Goal: Task Accomplishment & Management: Manage account settings

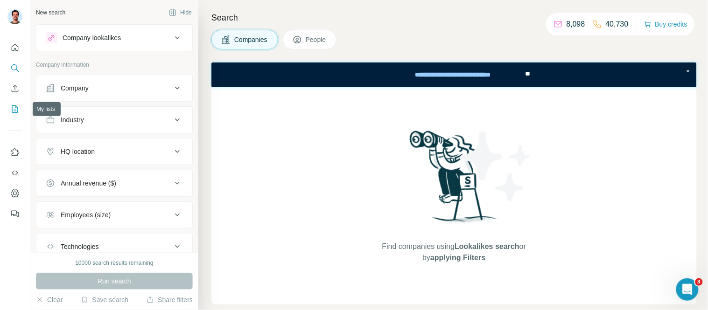
click at [15, 112] on icon "My lists" at bounding box center [14, 109] width 9 height 9
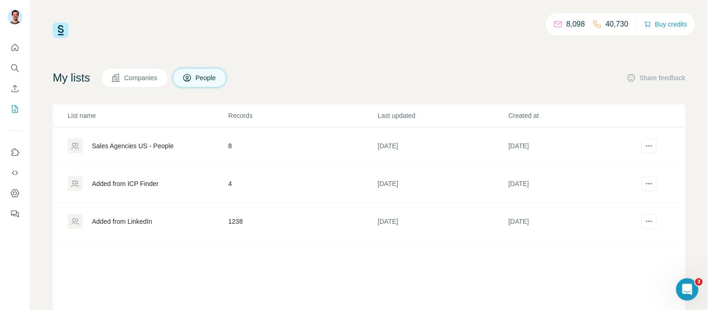
click at [208, 75] on span "People" at bounding box center [206, 77] width 21 height 9
click at [128, 217] on div "Added from LinkedIn" at bounding box center [122, 221] width 60 height 9
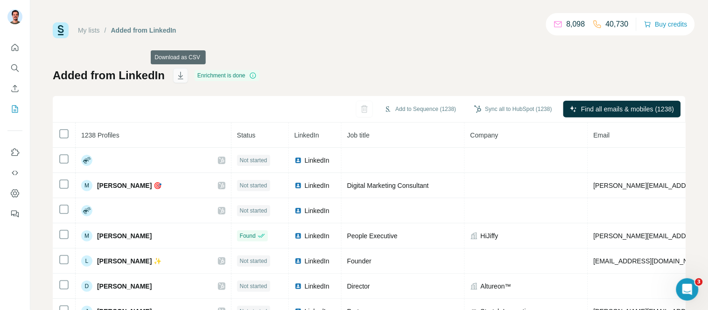
click at [181, 78] on icon "button" at bounding box center [180, 75] width 9 height 9
click at [16, 52] on icon "Quick start" at bounding box center [14, 47] width 9 height 9
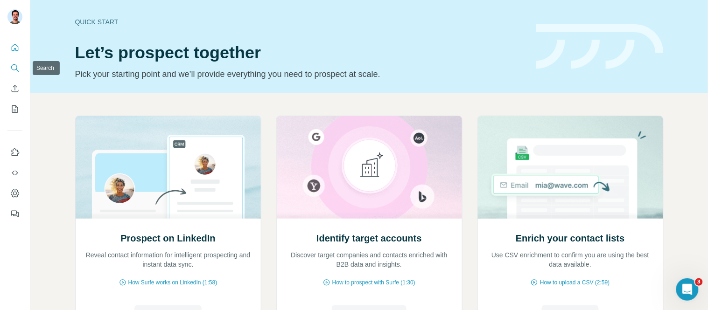
click at [12, 68] on icon "Search" at bounding box center [14, 67] width 9 height 9
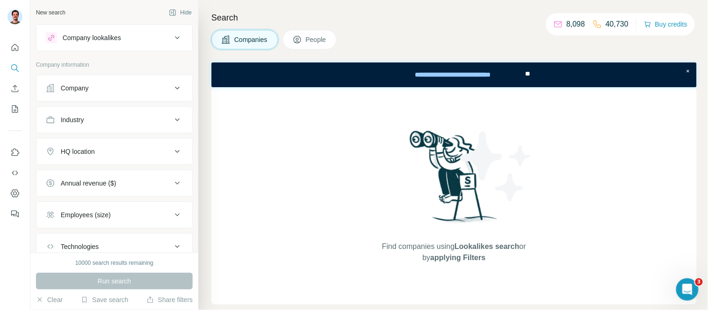
click at [115, 85] on div "Company" at bounding box center [109, 88] width 126 height 9
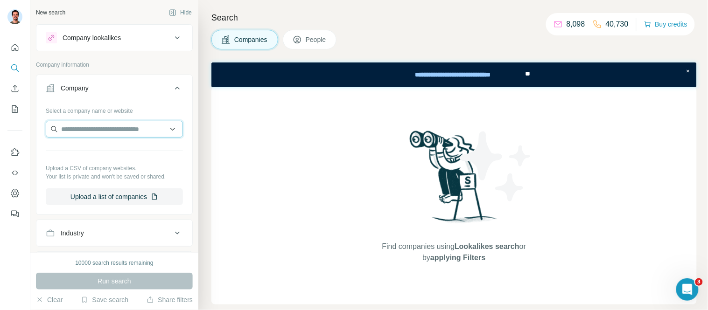
click at [108, 127] on input "text" at bounding box center [114, 129] width 137 height 17
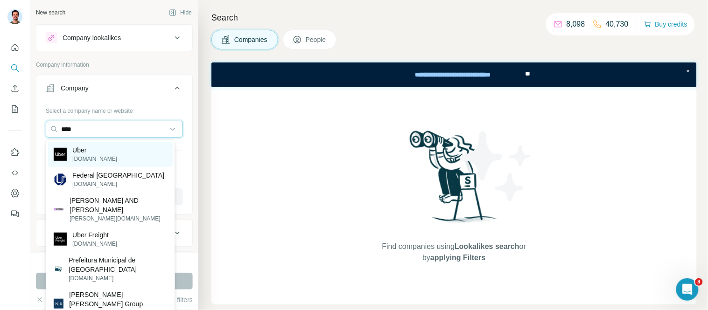
type input "****"
click at [115, 151] on div "Uber uber.com" at bounding box center [110, 154] width 125 height 25
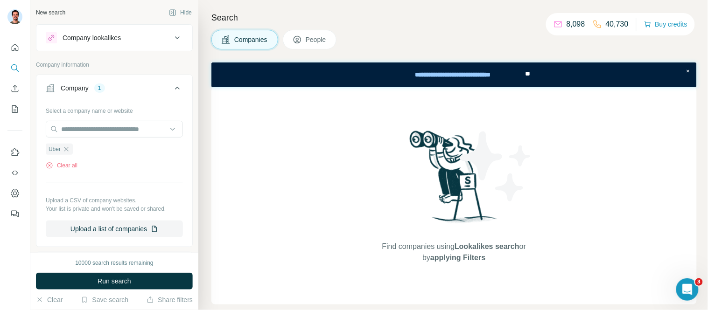
click at [74, 85] on div "Company" at bounding box center [75, 88] width 28 height 9
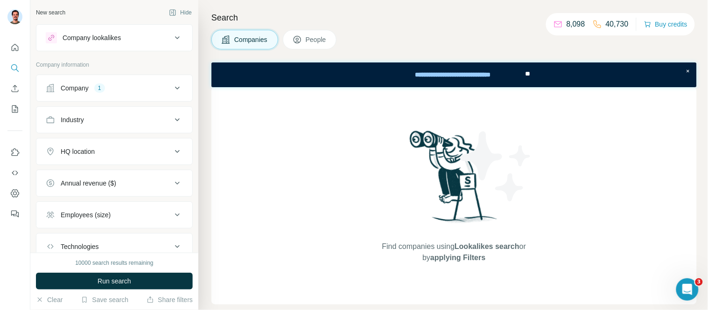
click at [313, 36] on span "People" at bounding box center [316, 39] width 21 height 9
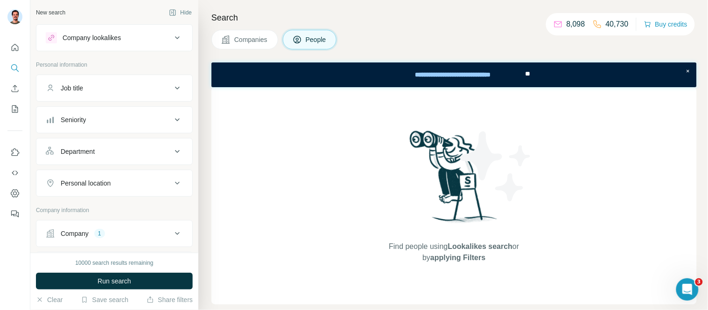
click at [106, 186] on div "Personal location" at bounding box center [86, 183] width 50 height 9
click at [92, 211] on input "text" at bounding box center [114, 206] width 137 height 17
type input "********"
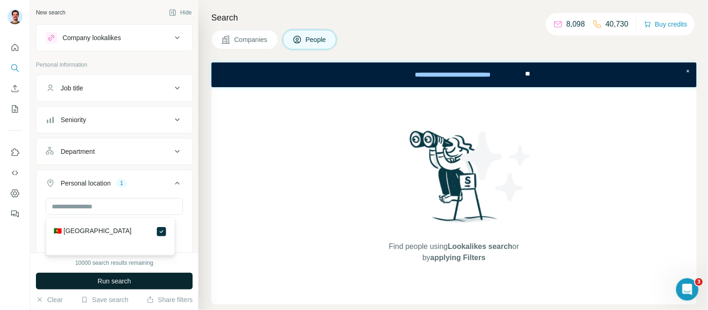
click at [123, 278] on span "Run search" at bounding box center [115, 281] width 34 height 9
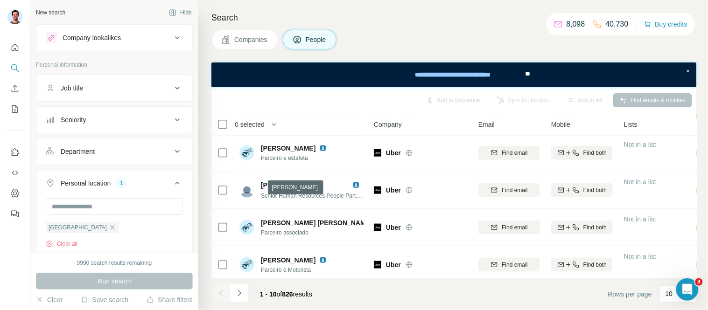
scroll to position [235, 0]
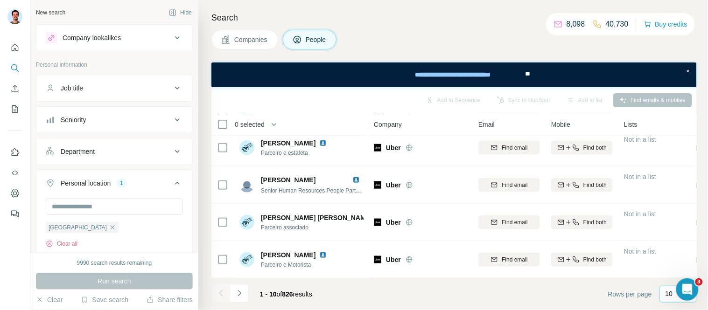
click at [674, 294] on div "10" at bounding box center [677, 293] width 23 height 9
click at [672, 223] on p "60" at bounding box center [671, 222] width 7 height 9
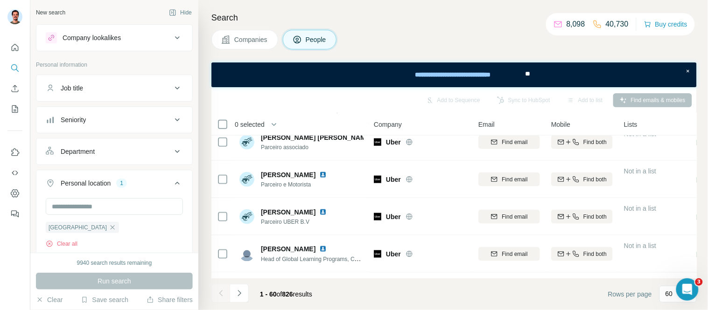
scroll to position [519, 0]
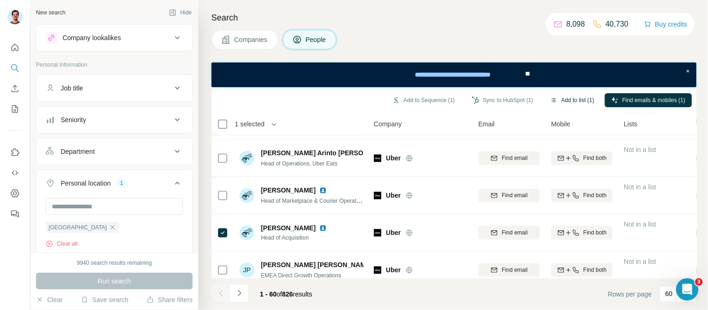
click at [576, 95] on button "Add to list (1)" at bounding box center [572, 100] width 57 height 14
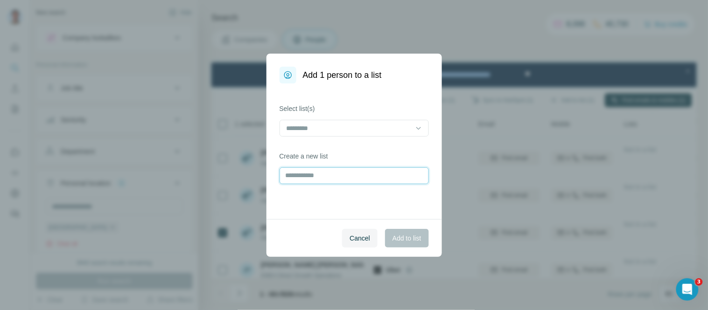
click at [339, 169] on input "text" at bounding box center [354, 176] width 149 height 17
type input "****"
click at [404, 226] on div "Cancel Add to list" at bounding box center [355, 238] width 176 height 38
click at [408, 237] on span "Add to list" at bounding box center [407, 238] width 28 height 9
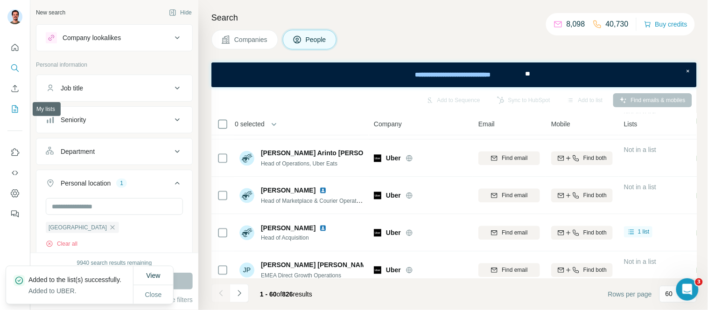
click at [8, 112] on button "My lists" at bounding box center [14, 109] width 15 height 17
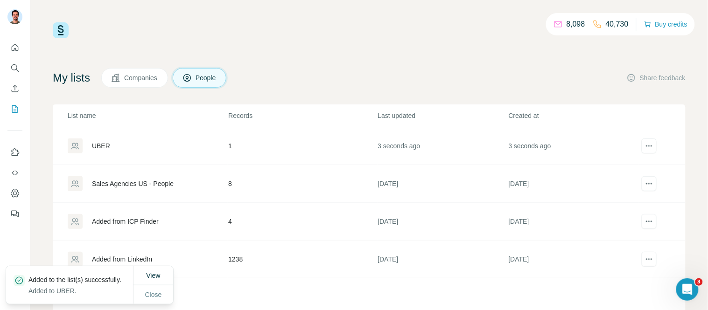
click at [95, 144] on div "UBER" at bounding box center [101, 145] width 18 height 9
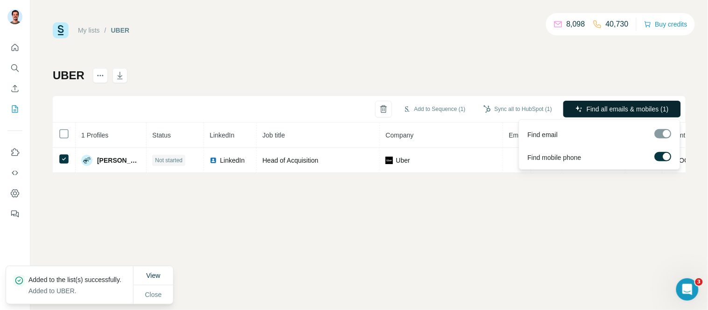
click at [607, 108] on span "Find all emails & mobiles (1)" at bounding box center [628, 109] width 82 height 9
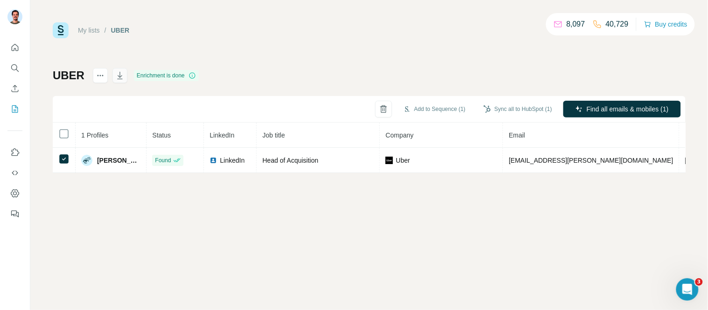
click at [118, 71] on icon "button" at bounding box center [119, 75] width 9 height 9
click at [18, 66] on icon "Search" at bounding box center [14, 67] width 9 height 9
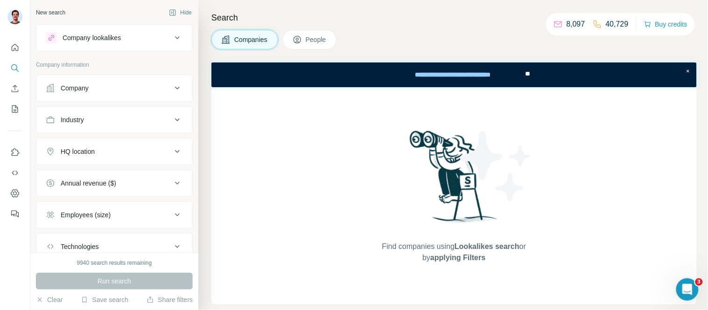
click at [89, 86] on div "Company" at bounding box center [75, 88] width 28 height 9
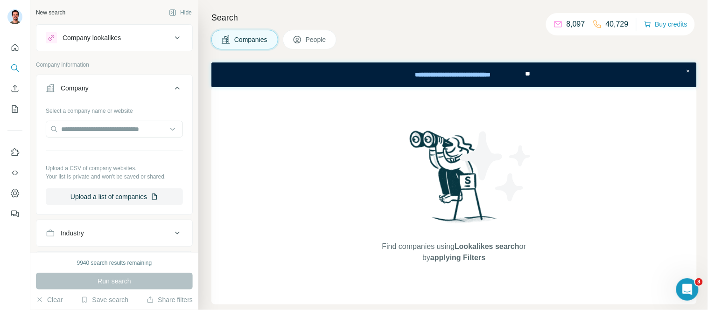
click at [69, 83] on button "Company" at bounding box center [114, 90] width 156 height 26
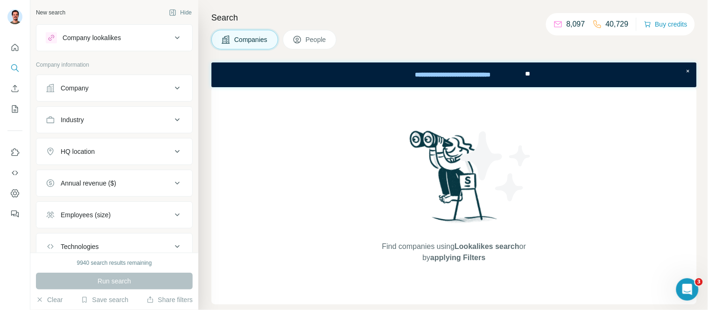
click at [85, 78] on button "Company" at bounding box center [114, 88] width 156 height 22
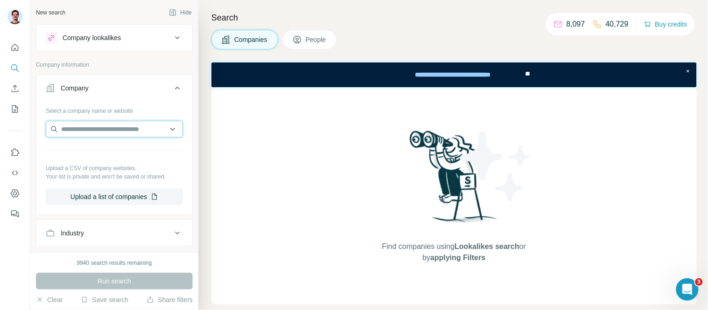
click at [94, 125] on input "text" at bounding box center [114, 129] width 137 height 17
type input "******"
drag, startPoint x: 87, startPoint y: 148, endPoint x: 87, endPoint y: 124, distance: 24.7
click at [87, 146] on div "Type to search" at bounding box center [110, 151] width 125 height 19
click at [87, 124] on input "text" at bounding box center [114, 129] width 137 height 17
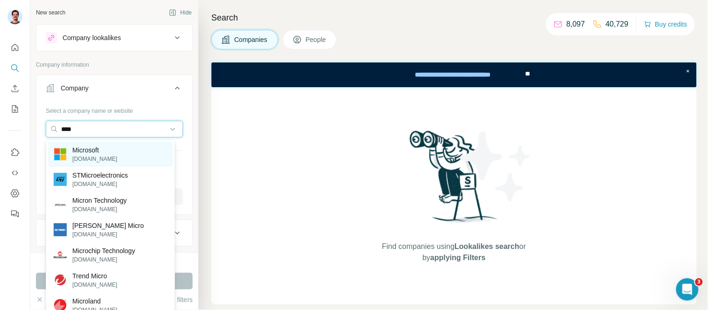
type input "****"
click at [95, 150] on p "Microsoft" at bounding box center [94, 150] width 45 height 9
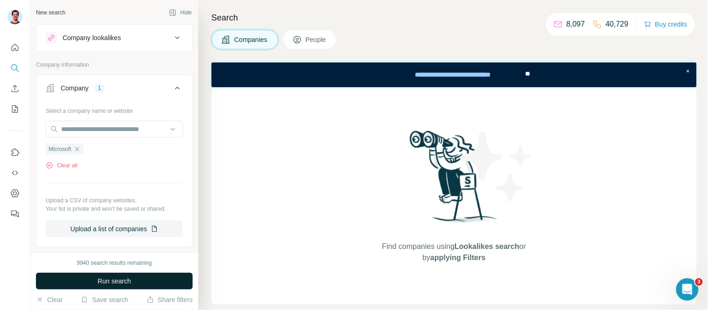
click at [106, 282] on span "Run search" at bounding box center [115, 281] width 34 height 9
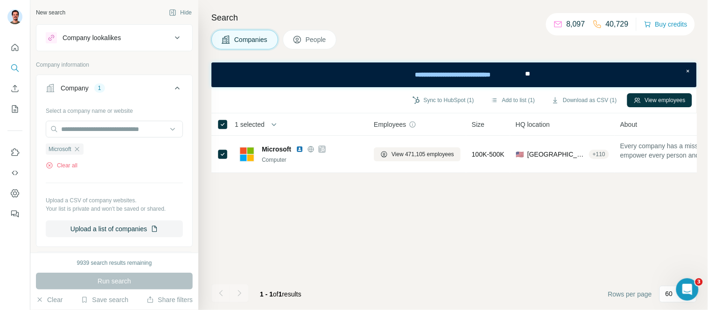
click at [314, 41] on span "People" at bounding box center [316, 39] width 21 height 9
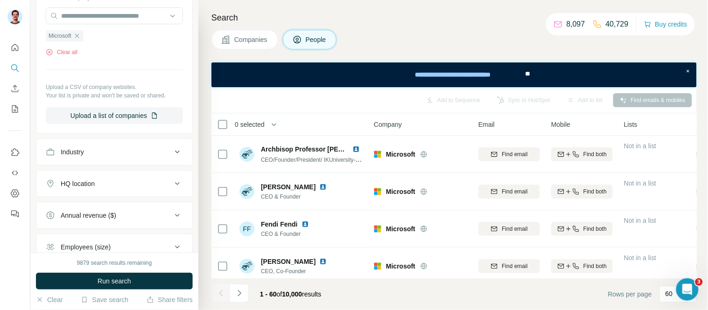
scroll to position [426, 0]
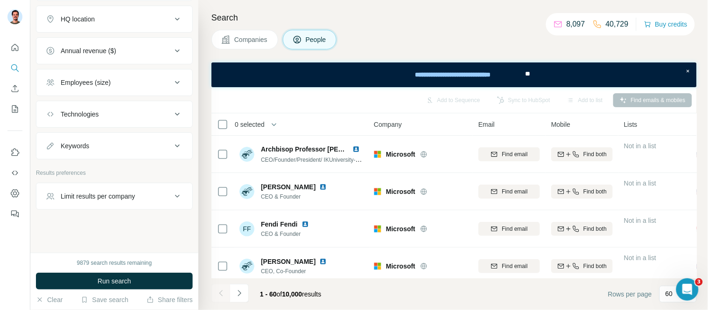
click at [123, 197] on div "Limit results per company" at bounding box center [98, 196] width 75 height 9
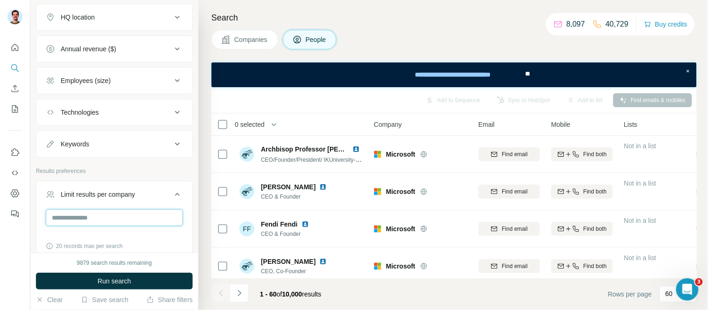
click at [108, 221] on input "number" at bounding box center [114, 218] width 137 height 17
type input "*"
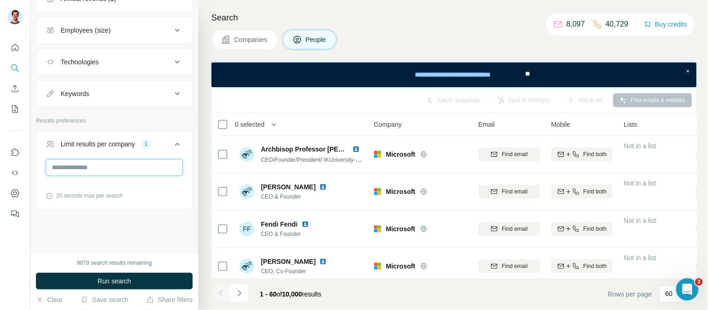
click at [75, 168] on input "**" at bounding box center [114, 167] width 137 height 17
click at [48, 197] on icon at bounding box center [49, 195] width 7 height 7
click at [50, 193] on icon at bounding box center [49, 195] width 7 height 7
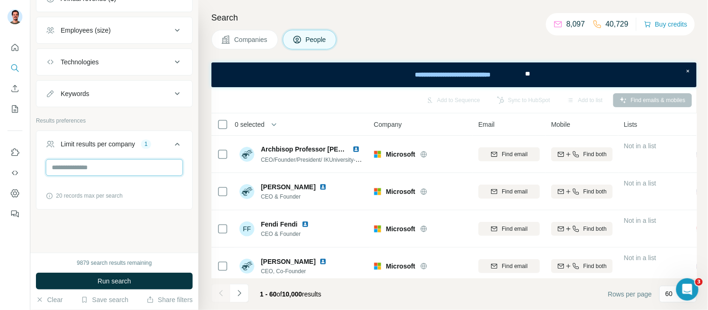
click at [63, 169] on input "**" at bounding box center [114, 167] width 137 height 17
click at [74, 167] on input "**" at bounding box center [114, 167] width 137 height 17
type input "*"
click at [143, 278] on button "Run search" at bounding box center [114, 281] width 157 height 17
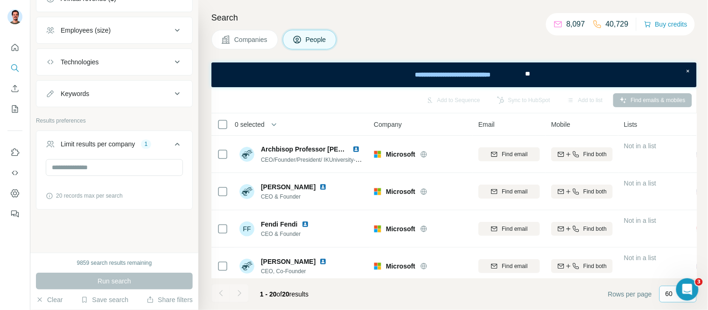
click at [667, 301] on div "60" at bounding box center [677, 295] width 23 height 16
click at [671, 274] on p "10" at bounding box center [671, 273] width 7 height 9
click at [94, 170] on input "**" at bounding box center [114, 167] width 137 height 17
type input "*"
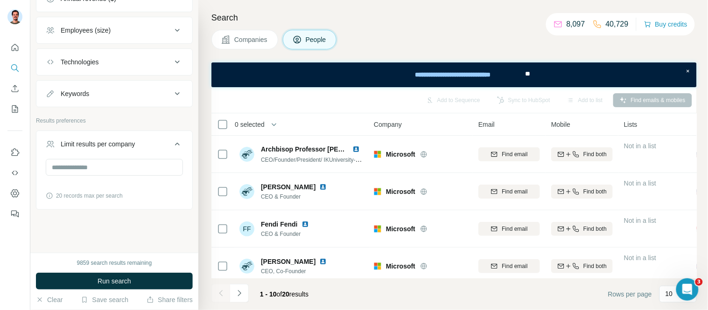
click at [92, 223] on div "New search Hide Company lookalikes Personal information Job title Seniority Dep…" at bounding box center [114, 126] width 168 height 253
click at [94, 281] on button "Run search" at bounding box center [114, 281] width 157 height 17
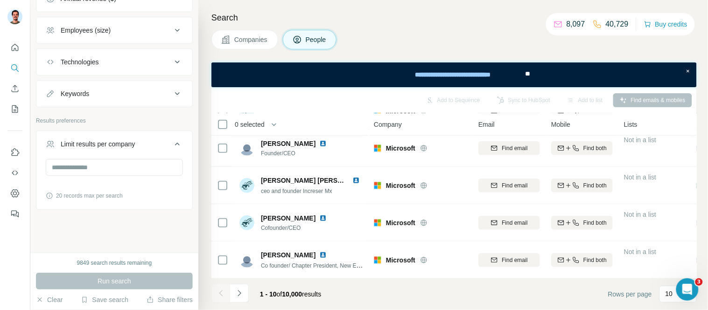
scroll to position [235, 0]
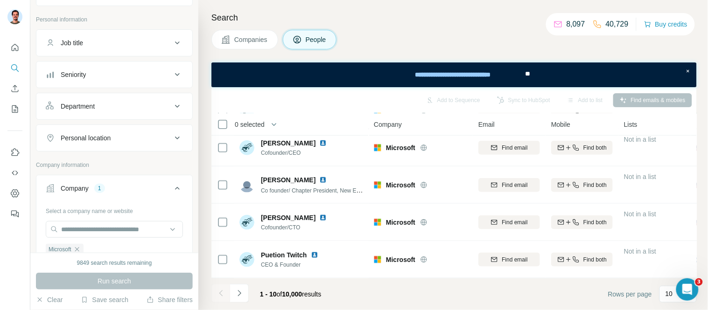
scroll to position [63, 0]
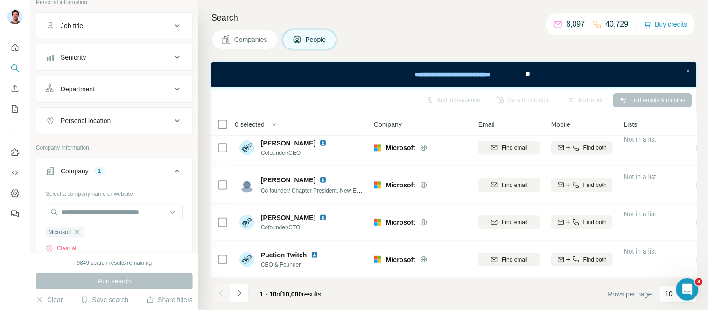
click at [80, 231] on icon "button" at bounding box center [76, 232] width 7 height 7
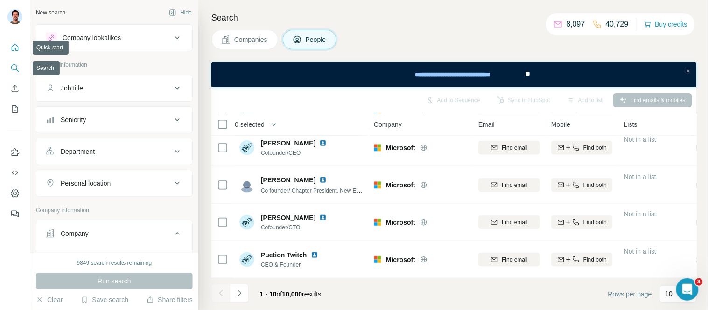
click at [13, 43] on icon "Quick start" at bounding box center [14, 47] width 9 height 9
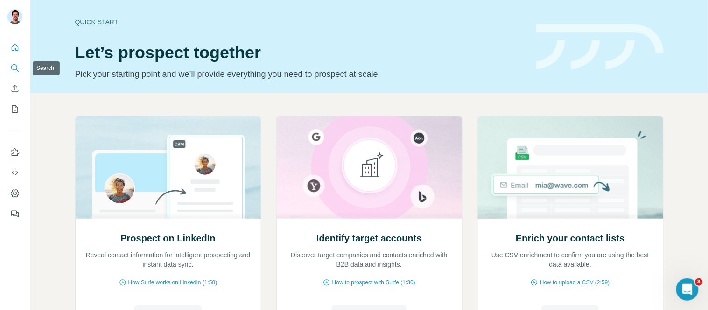
click at [13, 68] on icon "Search" at bounding box center [14, 67] width 9 height 9
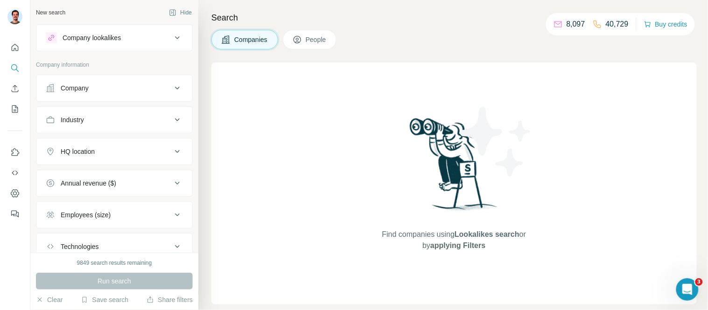
click at [117, 92] on div "Company" at bounding box center [109, 88] width 126 height 9
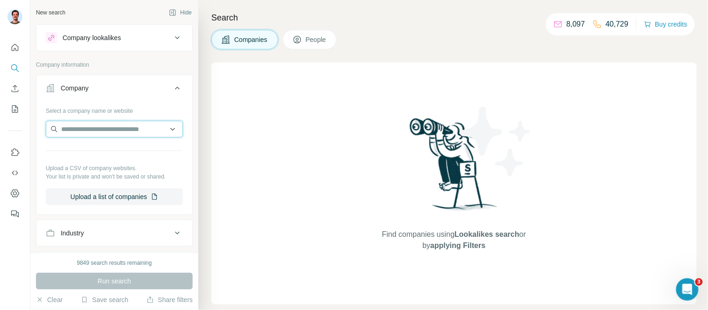
click at [106, 131] on input "text" at bounding box center [114, 129] width 137 height 17
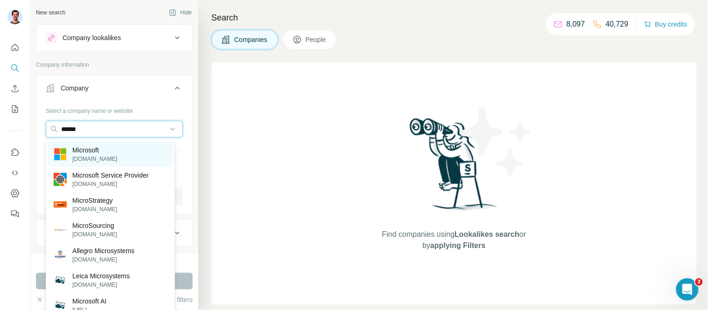
type input "******"
click at [92, 155] on p "microsoft.com" at bounding box center [94, 159] width 45 height 8
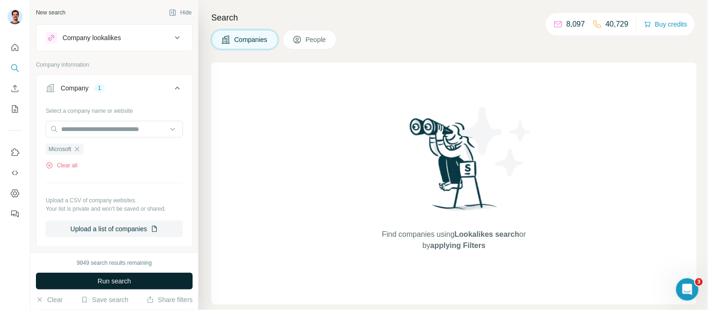
click at [120, 281] on span "Run search" at bounding box center [115, 281] width 34 height 9
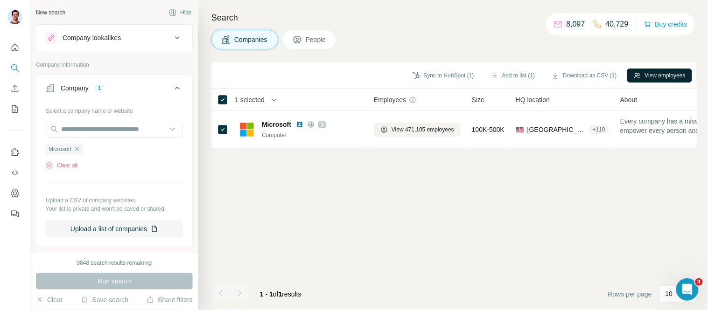
click at [667, 75] on button "View employees" at bounding box center [659, 76] width 65 height 14
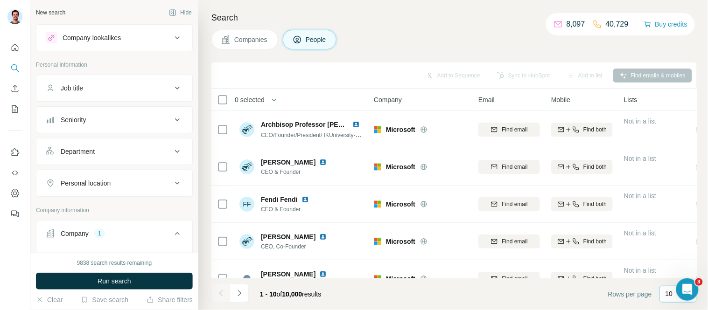
click at [671, 295] on p "10" at bounding box center [669, 293] width 7 height 9
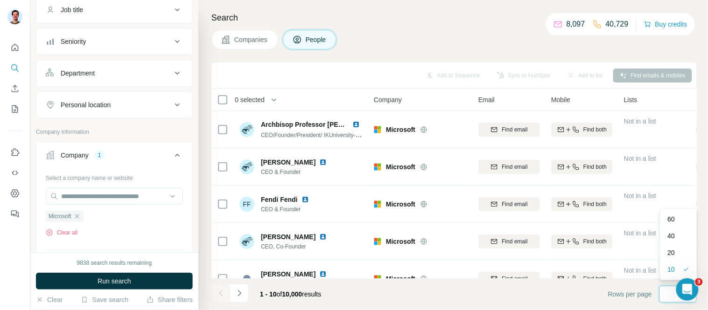
scroll to position [155, 0]
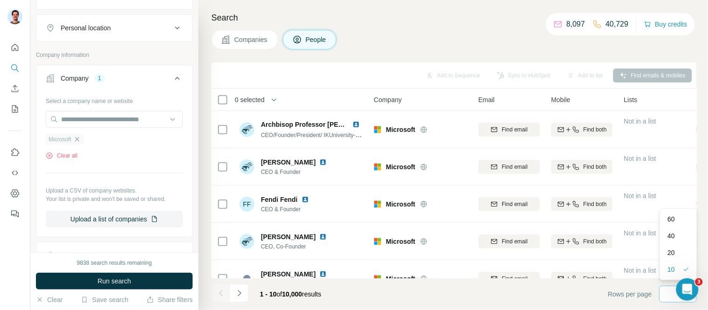
click at [80, 143] on icon "button" at bounding box center [76, 139] width 7 height 7
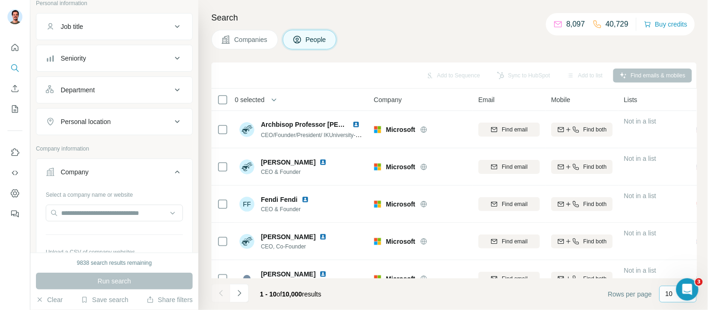
scroll to position [52, 0]
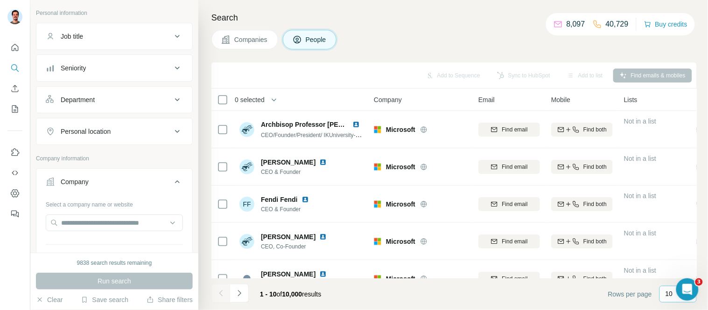
click at [70, 184] on div "Company" at bounding box center [75, 181] width 28 height 9
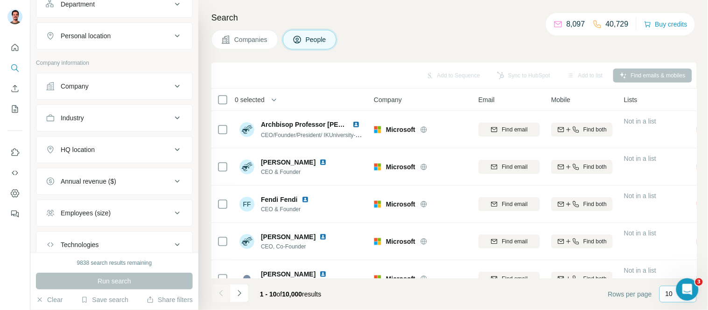
scroll to position [155, 0]
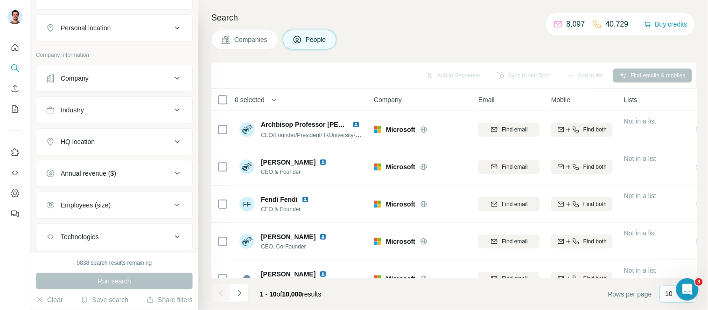
click at [255, 47] on button "Companies" at bounding box center [244, 40] width 67 height 20
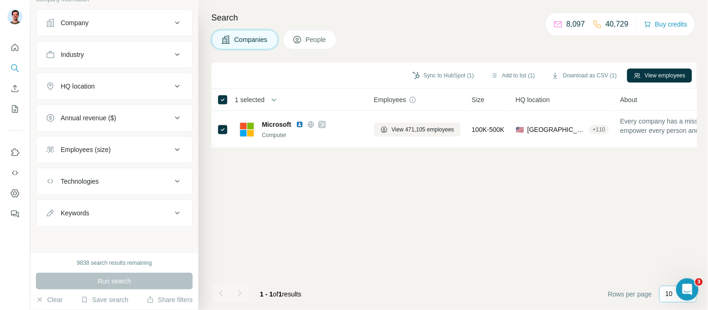
scroll to position [66, 0]
click at [10, 45] on icon "Quick start" at bounding box center [14, 47] width 9 height 9
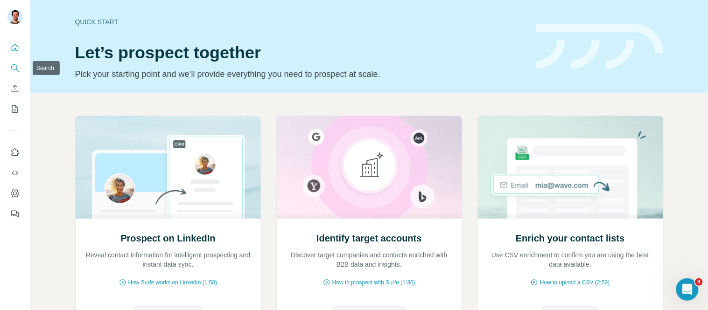
click at [12, 64] on icon "Search" at bounding box center [14, 67] width 6 height 6
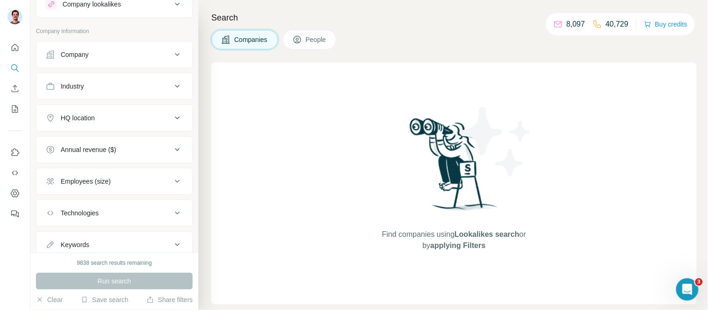
scroll to position [52, 0]
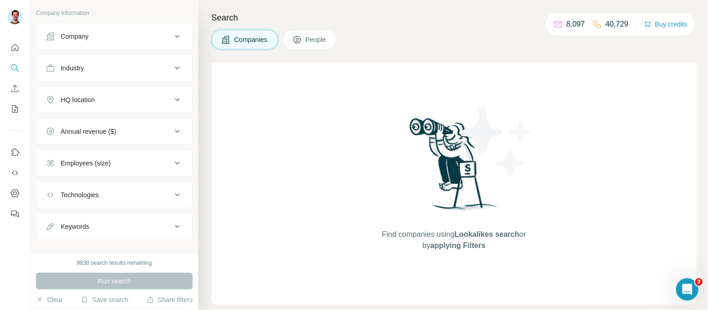
click at [94, 39] on div "Company" at bounding box center [109, 36] width 126 height 9
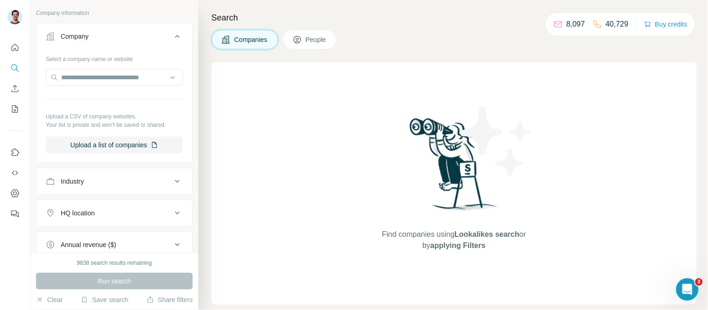
click at [78, 27] on button "Company" at bounding box center [114, 38] width 156 height 26
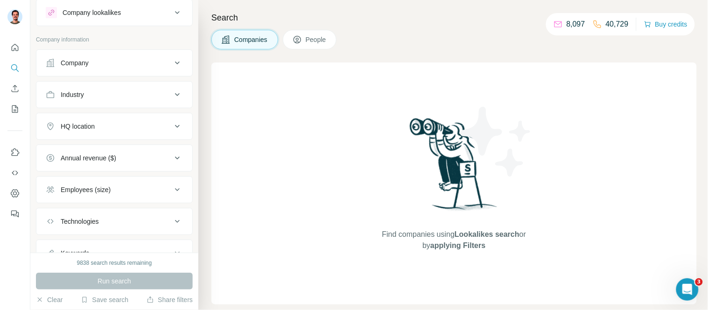
scroll to position [14, 0]
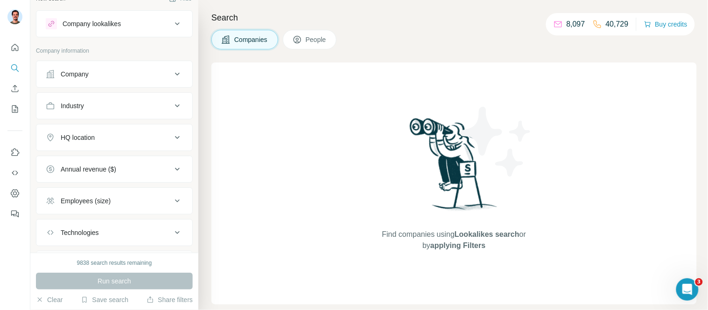
click at [91, 136] on div "HQ location" at bounding box center [78, 137] width 34 height 9
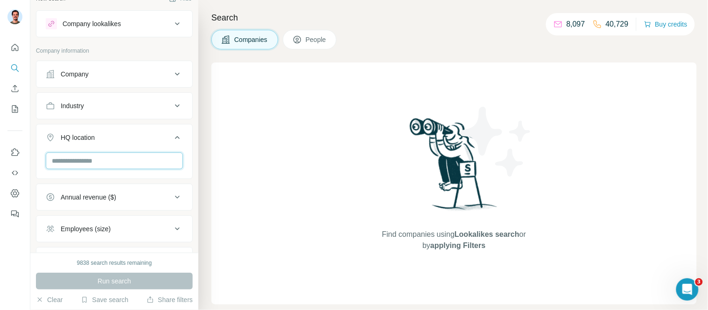
click at [107, 161] on input "text" at bounding box center [114, 161] width 137 height 17
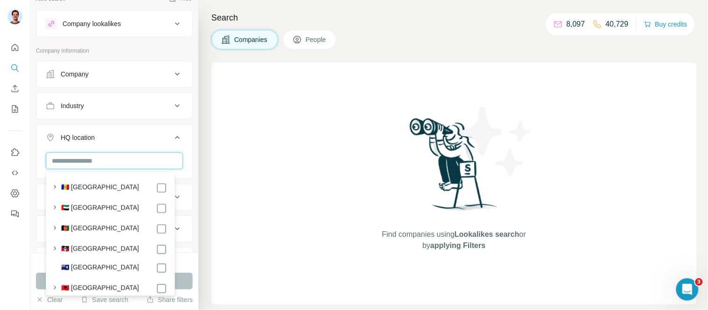
type input "*"
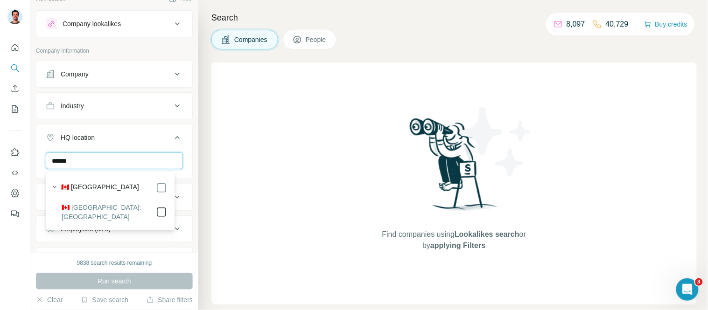
type input "******"
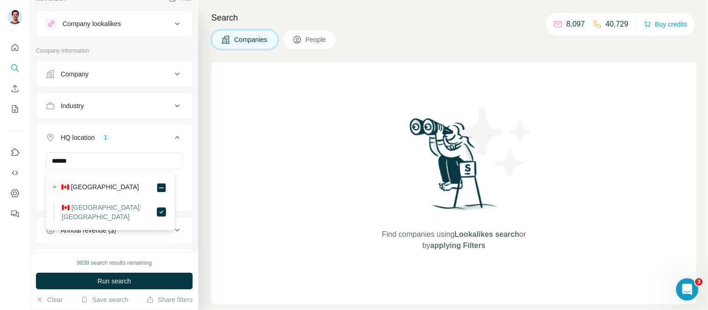
click at [52, 183] on icon "button" at bounding box center [54, 187] width 9 height 9
click at [51, 139] on icon at bounding box center [50, 137] width 9 height 9
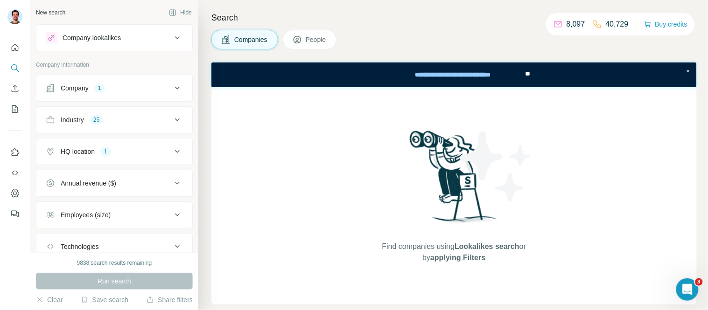
click at [115, 91] on div "Company 1" at bounding box center [109, 88] width 126 height 9
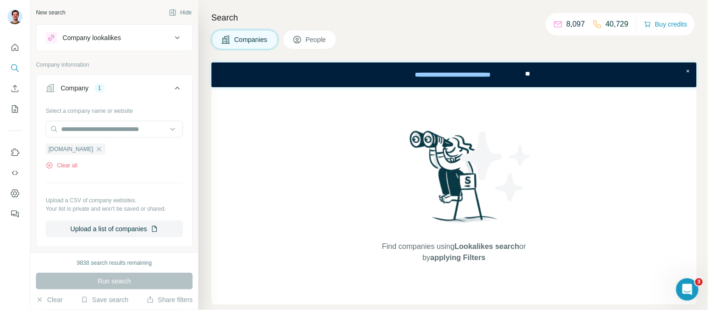
click at [115, 92] on div "Company 1" at bounding box center [109, 88] width 126 height 9
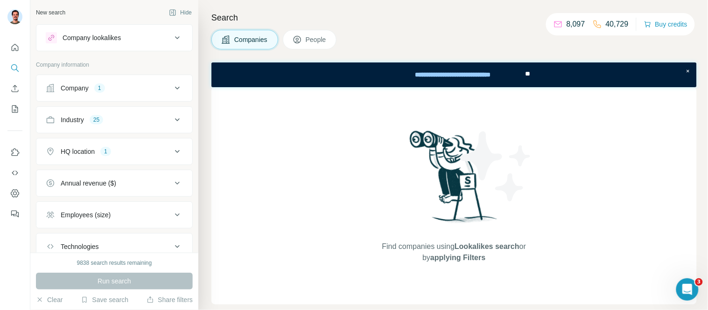
click at [117, 92] on div "Company 1" at bounding box center [109, 88] width 126 height 9
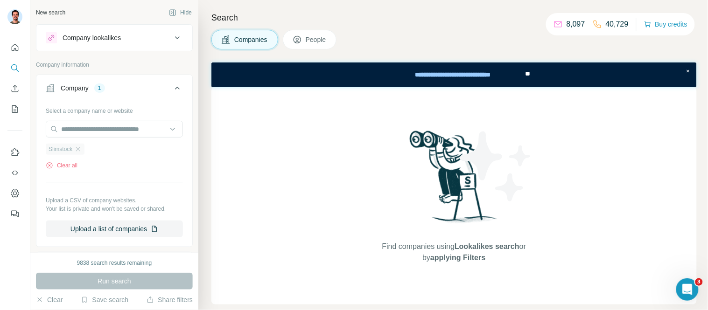
click at [83, 147] on div "Slimstock" at bounding box center [65, 149] width 39 height 11
click at [81, 151] on icon "button" at bounding box center [77, 149] width 7 height 7
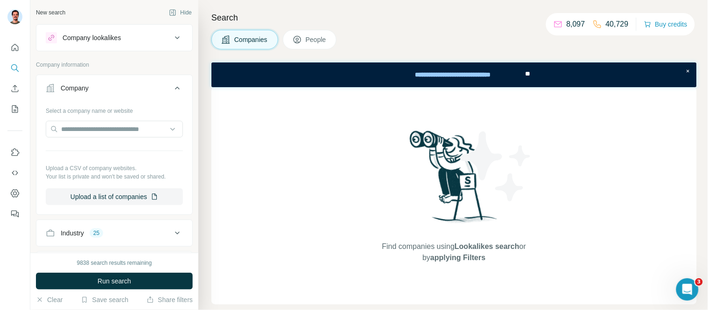
click at [73, 96] on button "Company" at bounding box center [114, 90] width 156 height 26
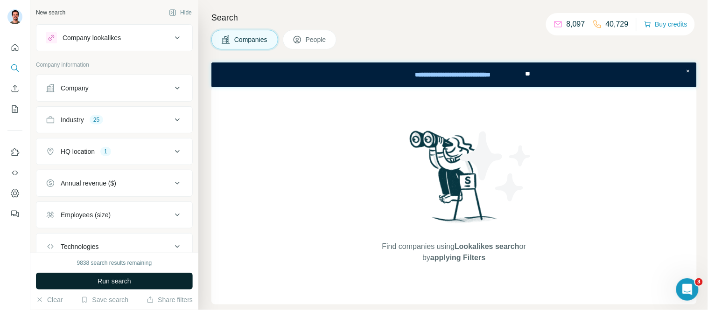
click at [101, 279] on span "Run search" at bounding box center [115, 281] width 34 height 9
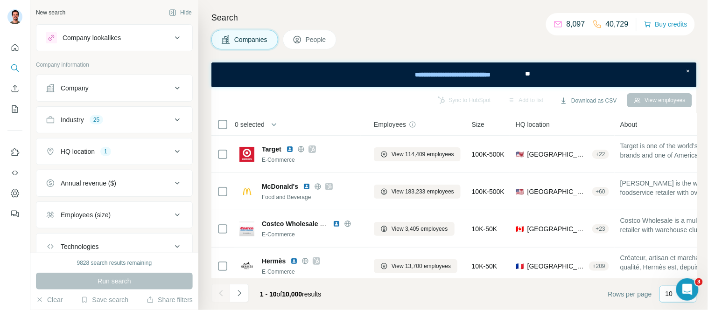
click at [673, 294] on p "10" at bounding box center [669, 293] width 7 height 9
click at [668, 221] on p "60" at bounding box center [671, 222] width 7 height 9
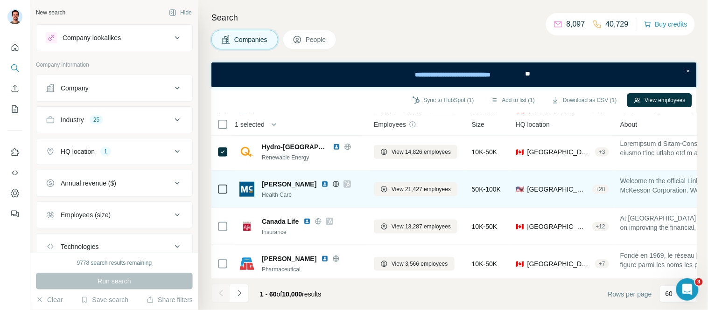
scroll to position [207, 0]
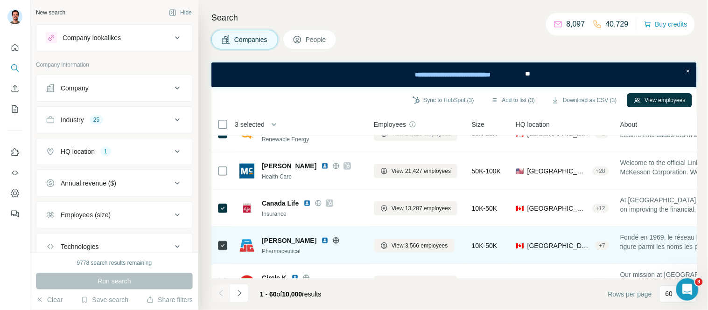
drag, startPoint x: 519, startPoint y: 97, endPoint x: 295, endPoint y: 251, distance: 271.7
click at [519, 97] on button "Add to list (3)" at bounding box center [513, 100] width 57 height 14
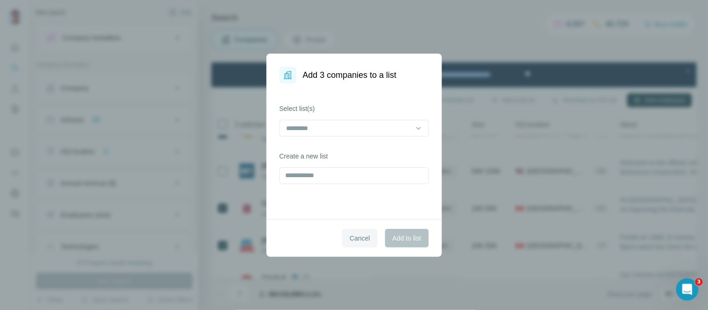
click at [357, 241] on span "Cancel" at bounding box center [360, 238] width 21 height 9
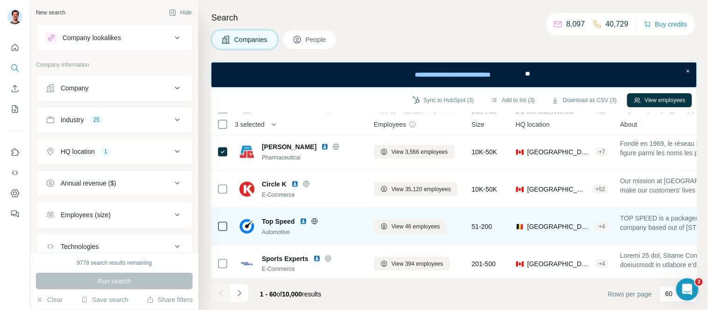
scroll to position [311, 0]
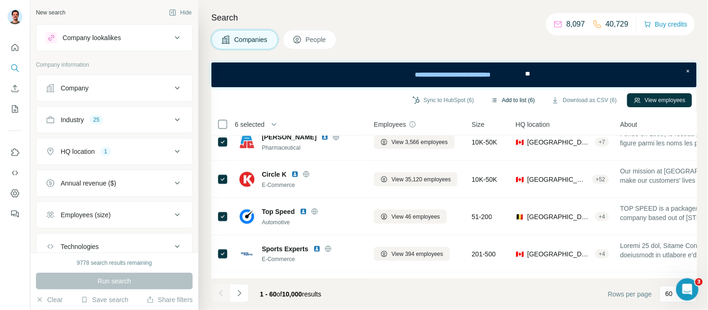
click at [512, 105] on button "Add to list (6)" at bounding box center [513, 100] width 57 height 14
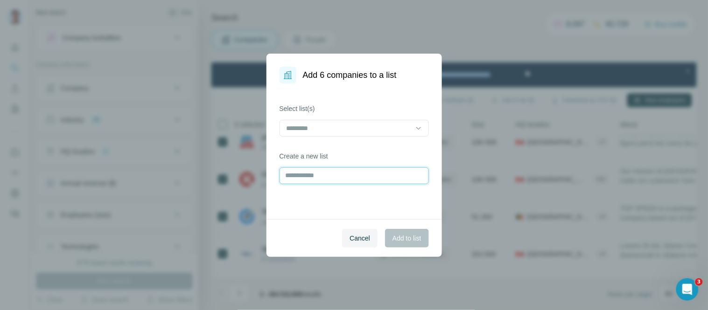
click at [330, 175] on input "text" at bounding box center [354, 176] width 149 height 17
type input "******"
click at [415, 239] on span "Add to list" at bounding box center [407, 238] width 28 height 9
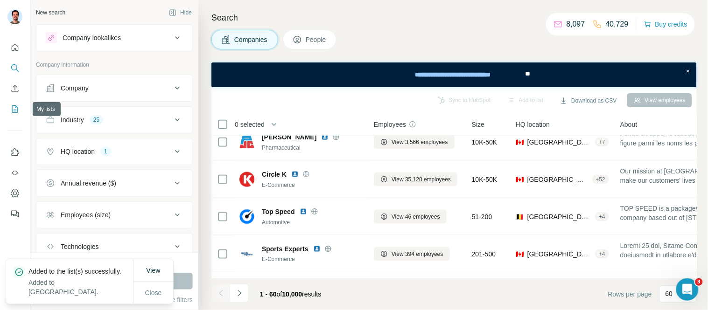
click at [13, 112] on icon "My lists" at bounding box center [14, 109] width 9 height 9
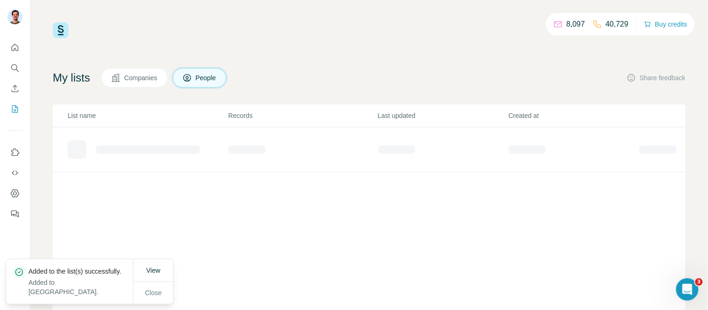
click at [145, 84] on button "Companies" at bounding box center [134, 78] width 67 height 20
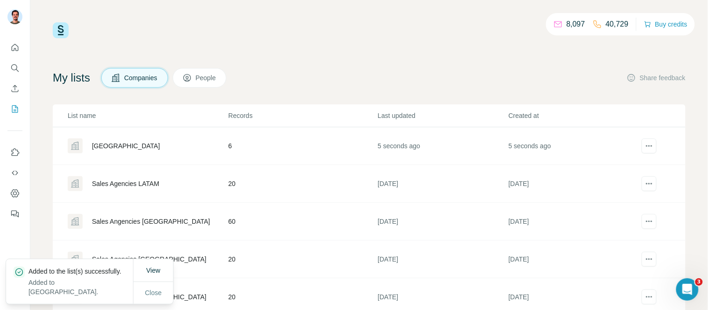
click at [102, 147] on div "CANADA" at bounding box center [126, 145] width 68 height 9
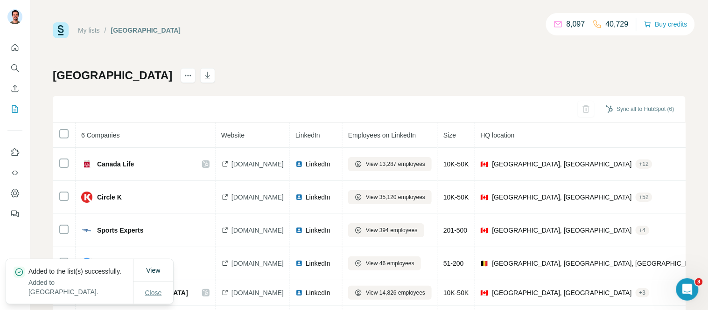
click at [161, 298] on button "Close" at bounding box center [154, 293] width 30 height 17
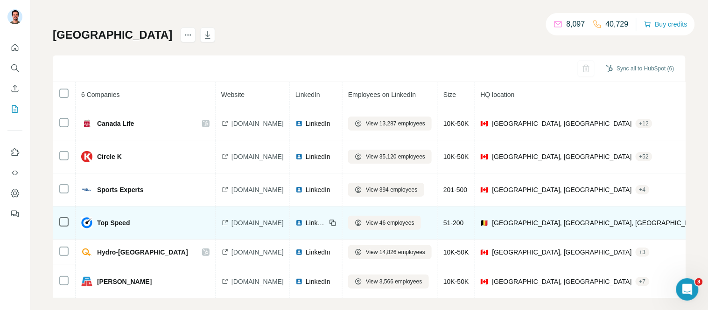
scroll to position [59, 0]
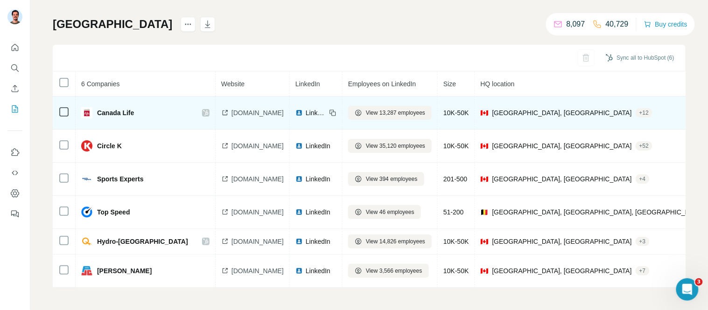
click at [57, 104] on td at bounding box center [64, 113] width 23 height 33
click at [59, 106] on div at bounding box center [63, 111] width 11 height 11
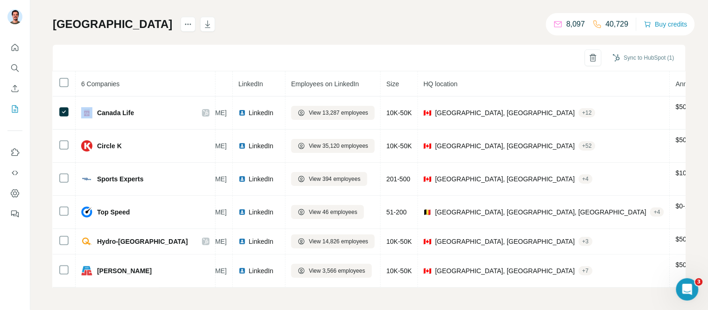
scroll to position [0, 0]
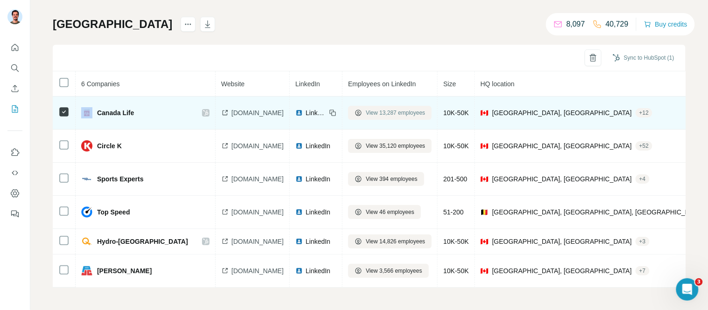
click at [399, 109] on span "View 13,287 employees" at bounding box center [395, 113] width 59 height 8
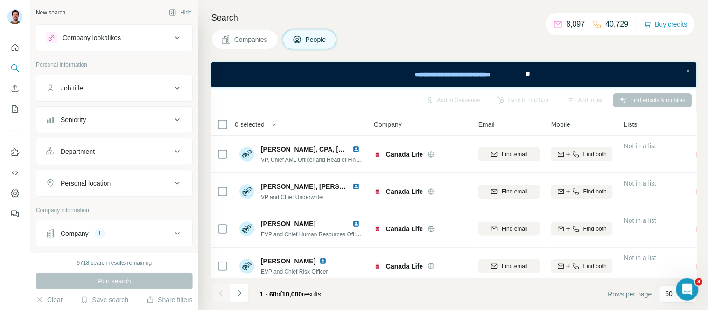
click at [111, 89] on div "Job title" at bounding box center [109, 88] width 126 height 9
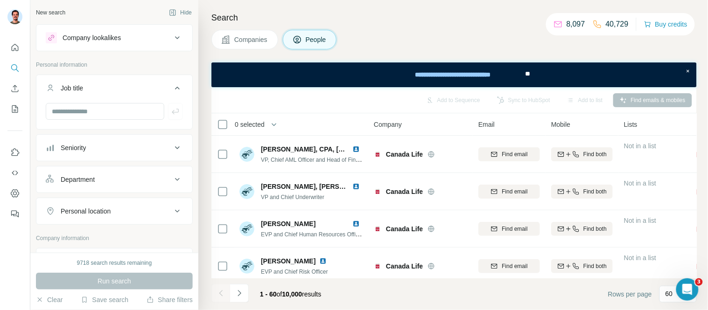
click at [106, 86] on div "Job title" at bounding box center [109, 88] width 126 height 9
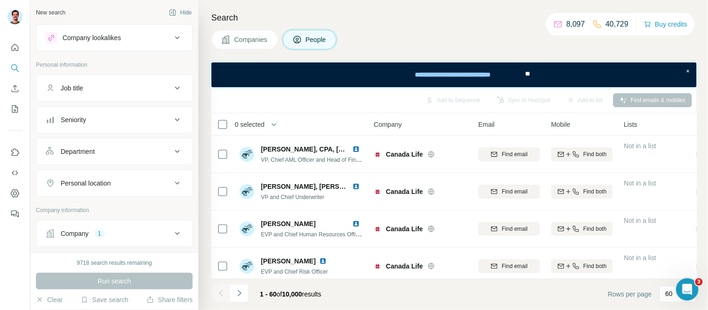
click at [101, 95] on button "Job title" at bounding box center [114, 88] width 156 height 22
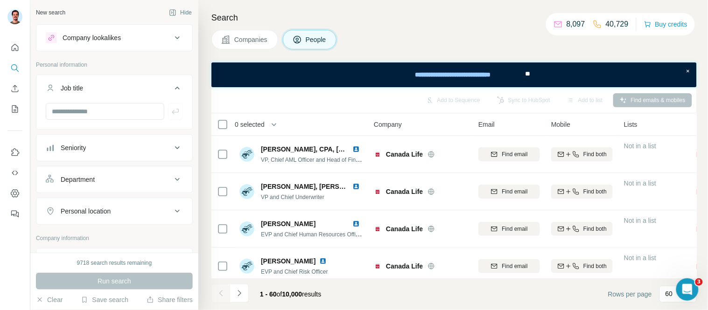
click at [92, 89] on div "Job title" at bounding box center [109, 88] width 126 height 9
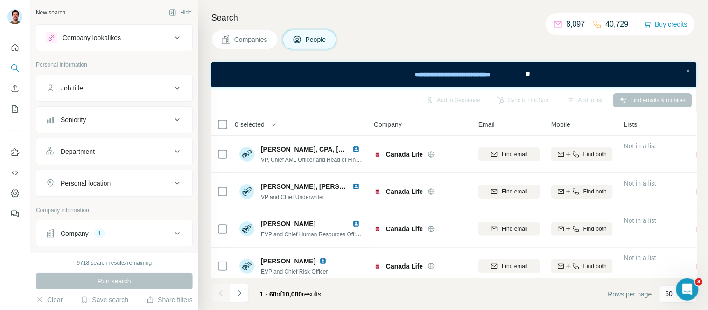
click at [86, 124] on div "Seniority" at bounding box center [73, 119] width 25 height 9
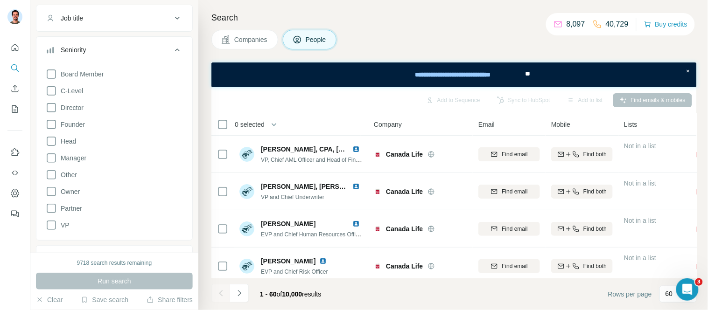
scroll to position [52, 0]
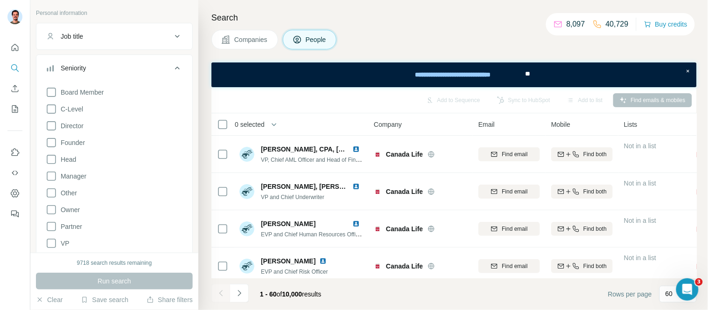
click at [84, 64] on div "Seniority" at bounding box center [73, 67] width 25 height 9
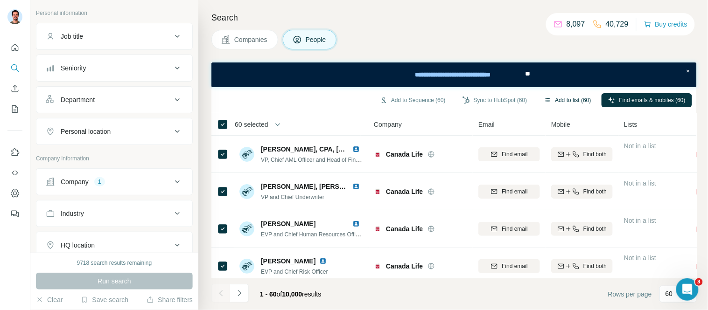
click at [565, 100] on button "Add to list (60)" at bounding box center [568, 100] width 60 height 14
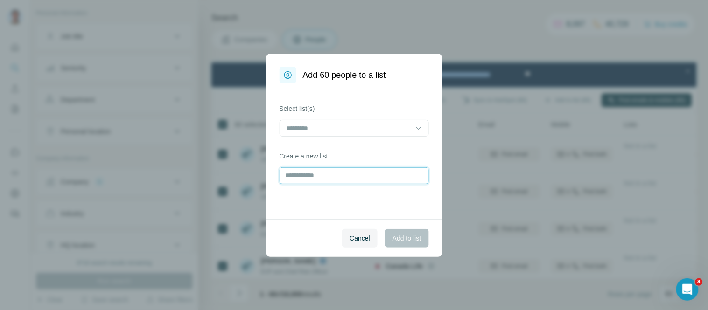
click at [306, 178] on input "text" at bounding box center [354, 176] width 149 height 17
type input "**********"
drag, startPoint x: 404, startPoint y: 240, endPoint x: 438, endPoint y: 277, distance: 50.2
click at [403, 241] on span "Add to list" at bounding box center [407, 238] width 28 height 9
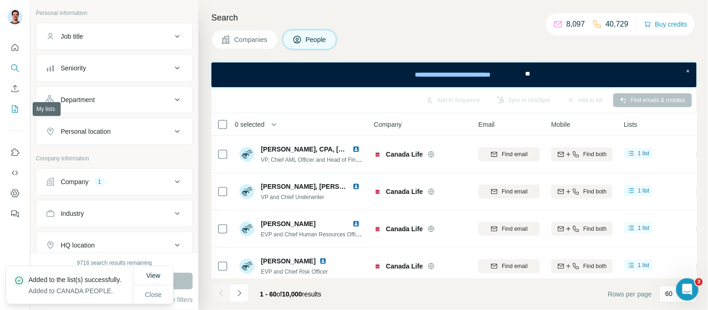
click at [13, 106] on icon "My lists" at bounding box center [14, 109] width 9 height 9
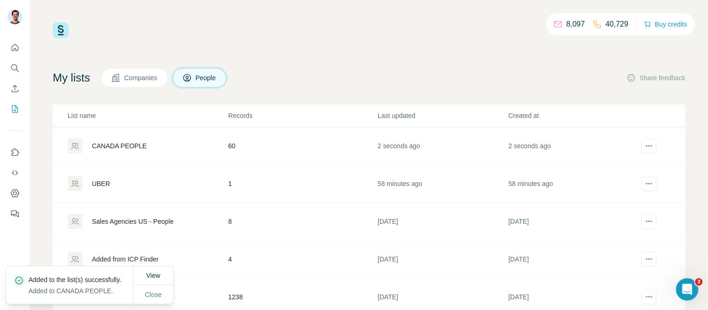
click at [211, 76] on span "People" at bounding box center [206, 77] width 21 height 9
click at [136, 141] on div "CANADA PEOPLE" at bounding box center [119, 145] width 55 height 9
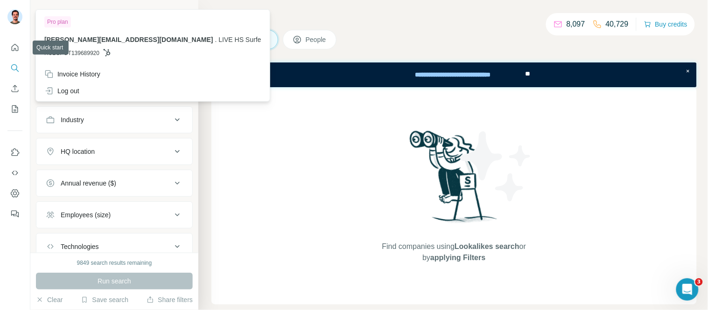
click at [22, 16] on div at bounding box center [14, 17] width 15 height 17
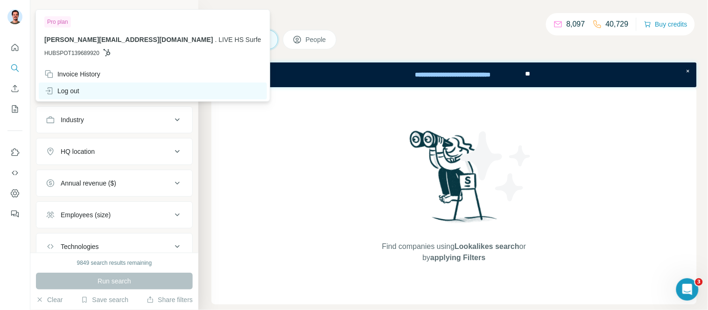
click at [67, 89] on div "Log out" at bounding box center [61, 90] width 35 height 9
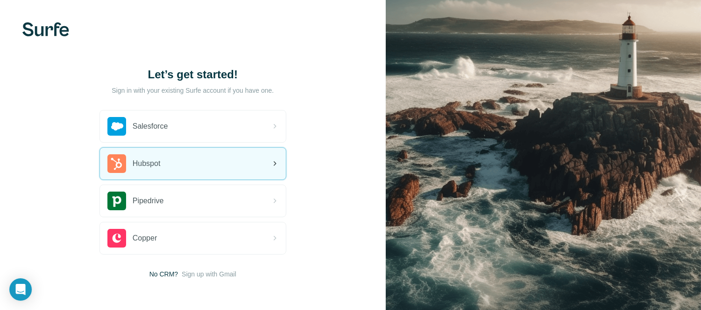
click at [166, 157] on div "Hubspot" at bounding box center [193, 164] width 186 height 32
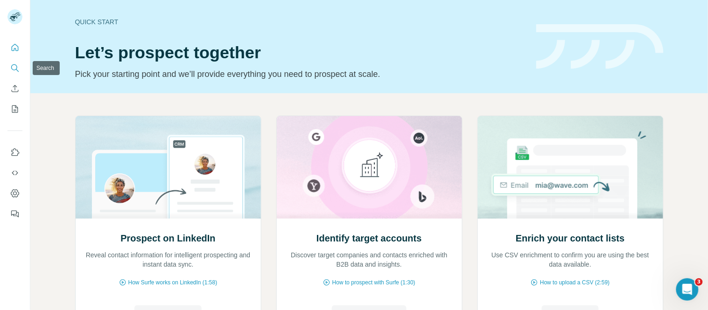
click at [12, 66] on icon "Search" at bounding box center [14, 67] width 6 height 6
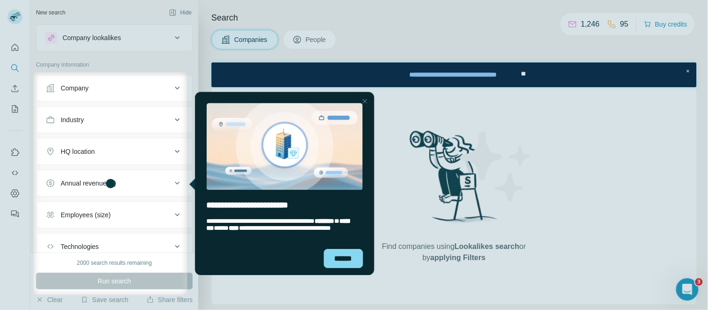
click at [339, 278] on div at bounding box center [447, 183] width 521 height 223
click at [365, 100] on div "Close Step" at bounding box center [364, 101] width 11 height 11
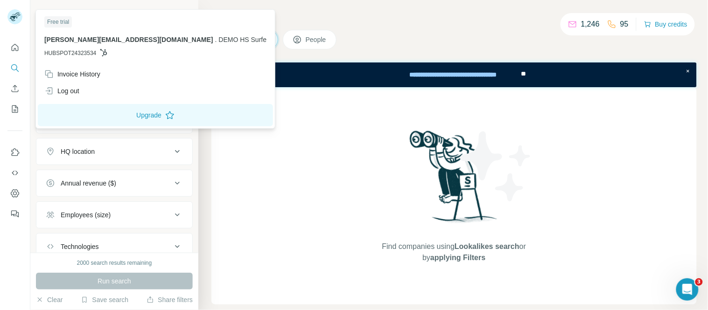
click at [14, 15] on img at bounding box center [14, 16] width 15 height 15
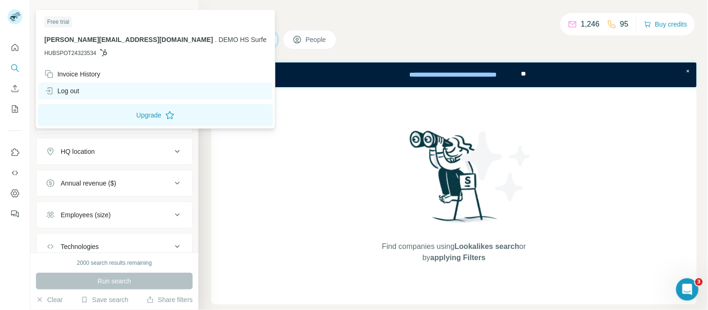
click at [81, 85] on div "Log out" at bounding box center [155, 91] width 233 height 17
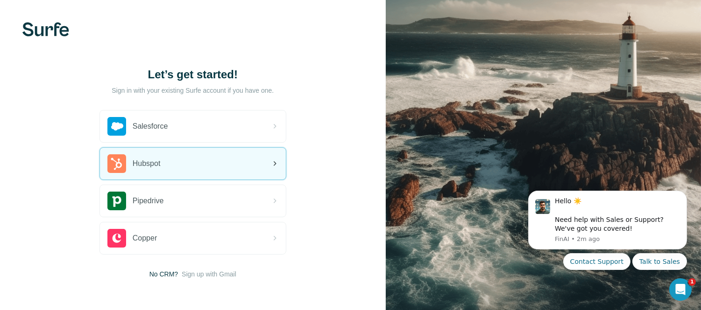
click at [216, 168] on div "Hubspot" at bounding box center [193, 164] width 186 height 32
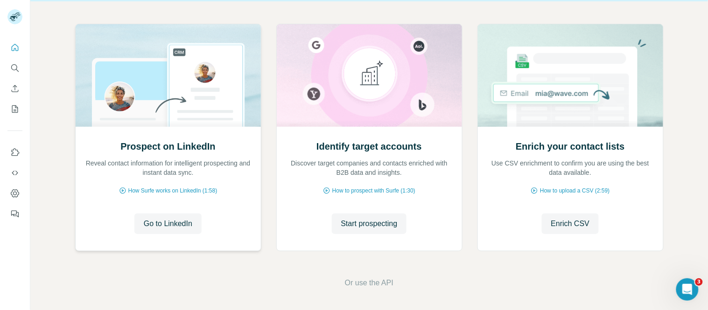
scroll to position [92, 0]
click at [357, 221] on span "Start prospecting" at bounding box center [369, 223] width 56 height 11
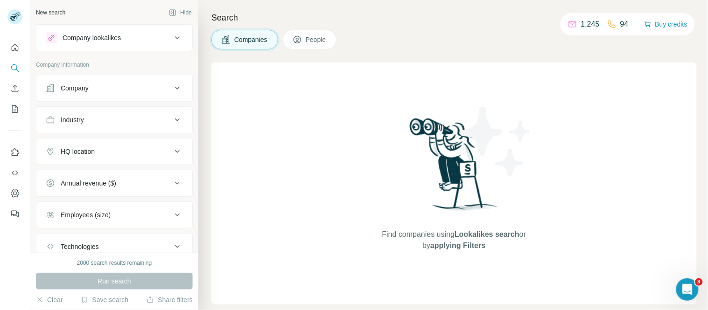
click at [99, 90] on div "Company" at bounding box center [109, 88] width 126 height 9
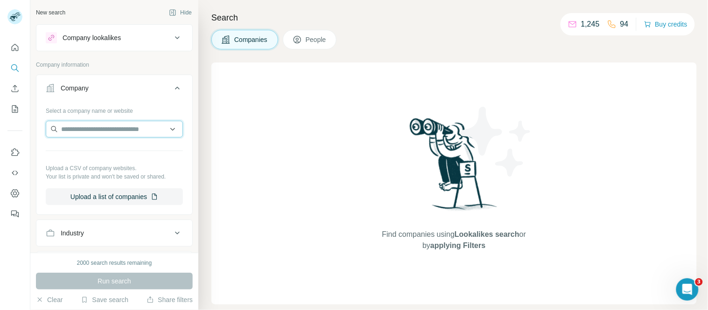
click at [95, 127] on input "text" at bounding box center [114, 129] width 137 height 17
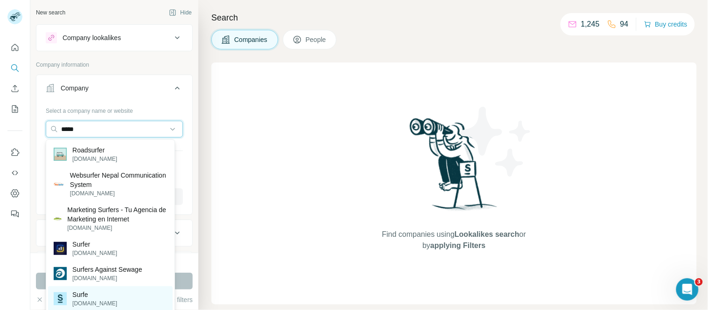
type input "*****"
click at [82, 301] on p "surfe.com" at bounding box center [94, 304] width 45 height 8
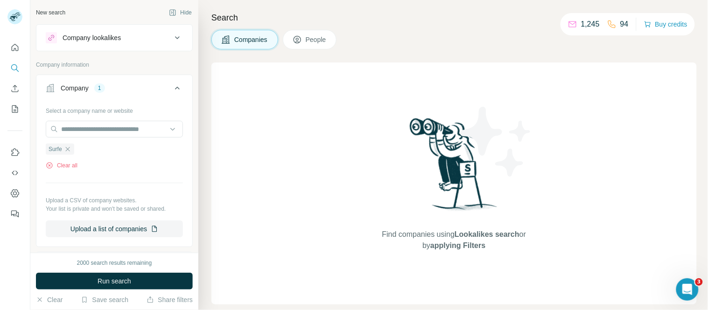
click at [78, 88] on div "Company" at bounding box center [75, 88] width 28 height 9
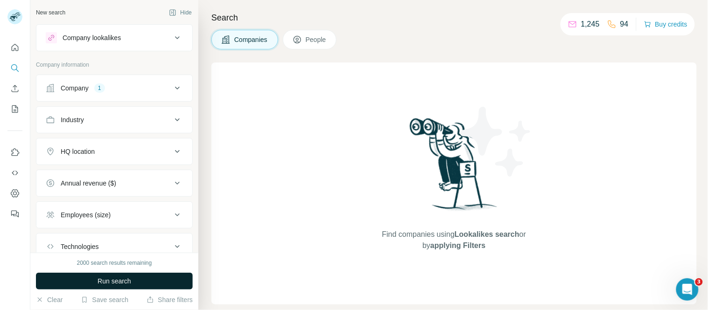
click at [128, 281] on span "Run search" at bounding box center [115, 281] width 34 height 9
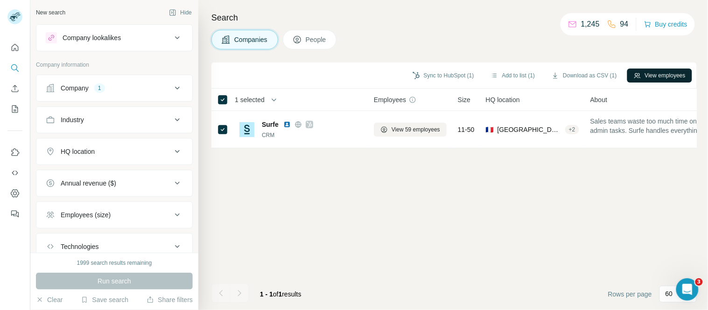
click at [666, 76] on button "View employees" at bounding box center [659, 76] width 65 height 14
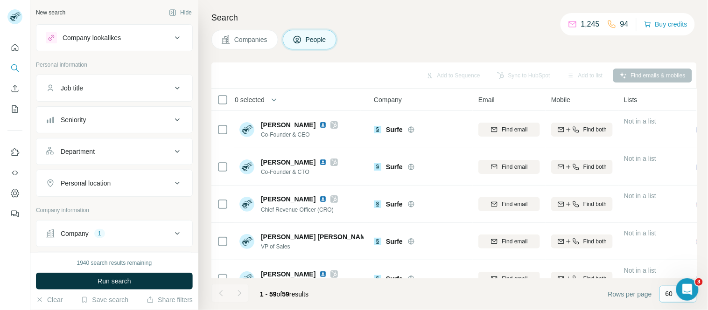
click at [666, 299] on p "60" at bounding box center [669, 293] width 7 height 9
click at [469, 296] on footer "1 - 59 of 59 results Rows per page 60" at bounding box center [454, 295] width 486 height 32
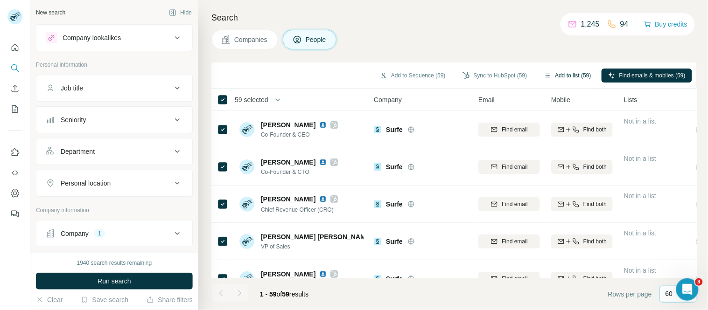
click at [575, 70] on button "Add to list (59)" at bounding box center [568, 76] width 60 height 14
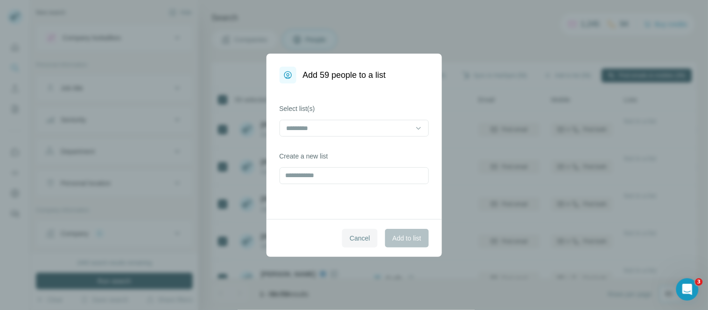
click at [361, 234] on span "Cancel" at bounding box center [360, 238] width 21 height 9
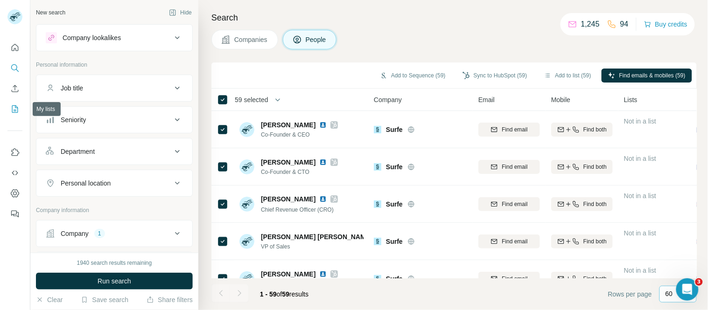
click at [15, 110] on icon "My lists" at bounding box center [14, 109] width 9 height 9
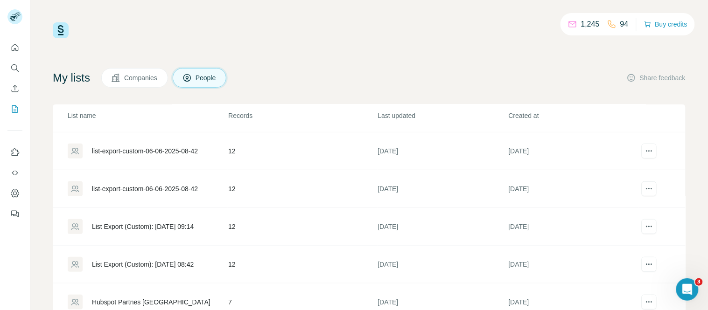
scroll to position [97, 0]
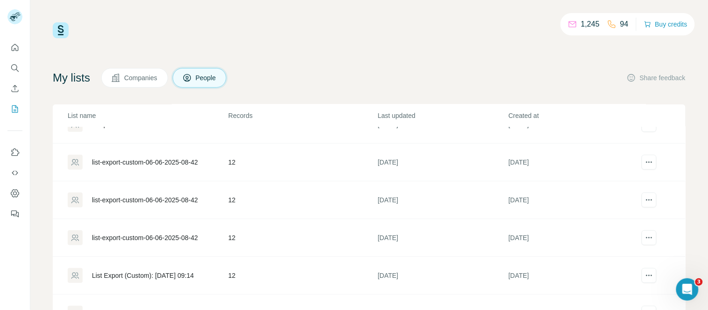
click at [141, 79] on span "Companies" at bounding box center [141, 77] width 34 height 9
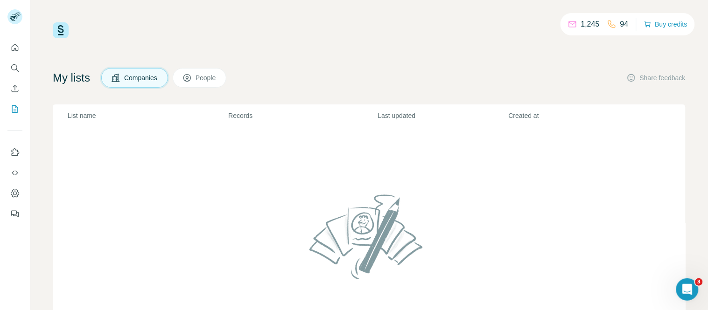
click at [211, 75] on span "People" at bounding box center [206, 77] width 21 height 9
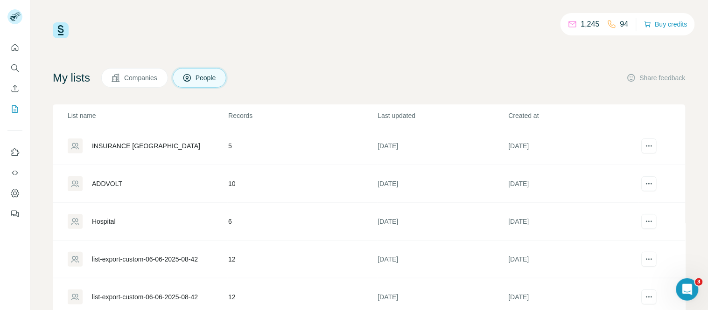
click at [118, 148] on div "INSURANCE COLOMBIA" at bounding box center [146, 145] width 108 height 9
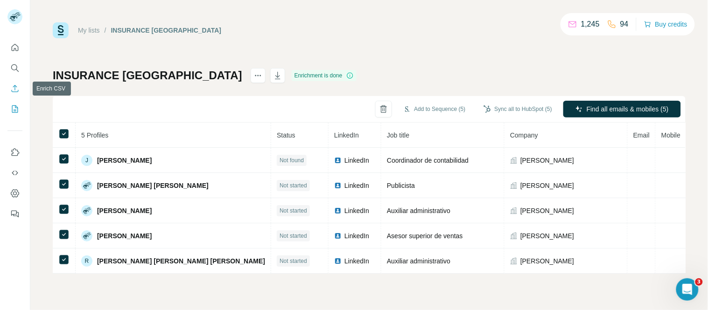
click at [14, 89] on icon "Enrich CSV" at bounding box center [14, 88] width 9 height 9
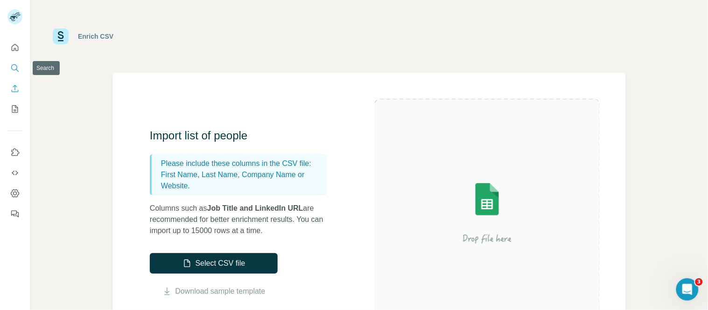
click at [13, 65] on icon "Search" at bounding box center [14, 67] width 9 height 9
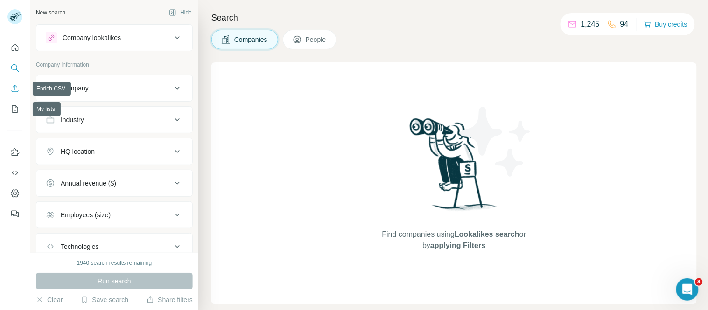
click at [12, 90] on icon "Enrich CSV" at bounding box center [14, 88] width 9 height 9
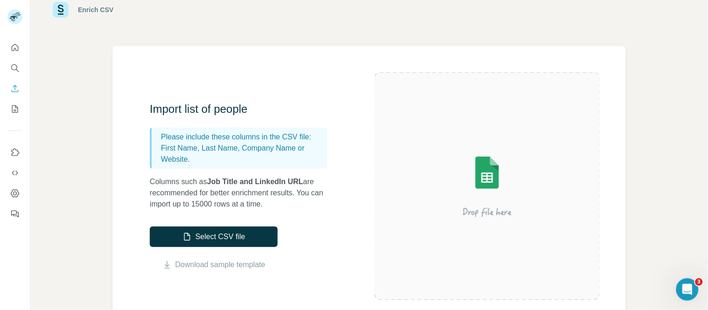
scroll to position [52, 0]
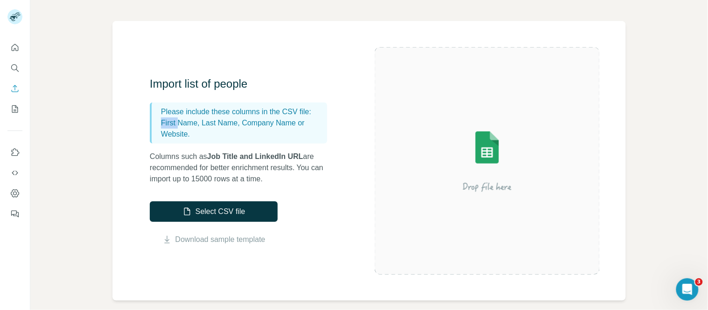
drag, startPoint x: 162, startPoint y: 125, endPoint x: 179, endPoint y: 125, distance: 16.8
click at [179, 125] on p "First Name, Last Name, Company Name or Website." at bounding box center [242, 129] width 162 height 22
drag, startPoint x: 204, startPoint y: 117, endPoint x: 224, endPoint y: 119, distance: 20.6
click at [224, 119] on p "First Name, Last Name, Company Name or Website." at bounding box center [242, 129] width 162 height 22
drag, startPoint x: 253, startPoint y: 124, endPoint x: 282, endPoint y: 123, distance: 29.9
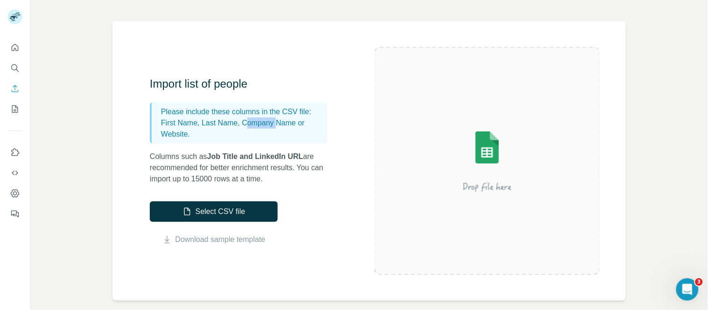
click at [282, 123] on p "First Name, Last Name, Company Name or Website." at bounding box center [242, 129] width 162 height 22
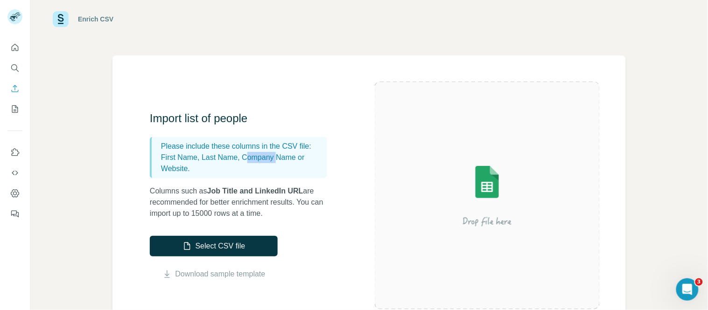
scroll to position [0, 0]
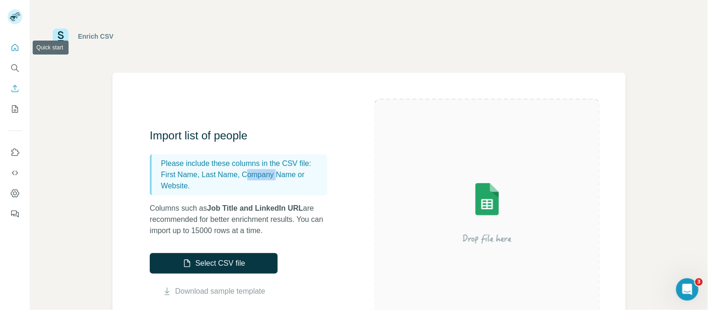
click at [15, 47] on icon "Quick start" at bounding box center [14, 47] width 9 height 9
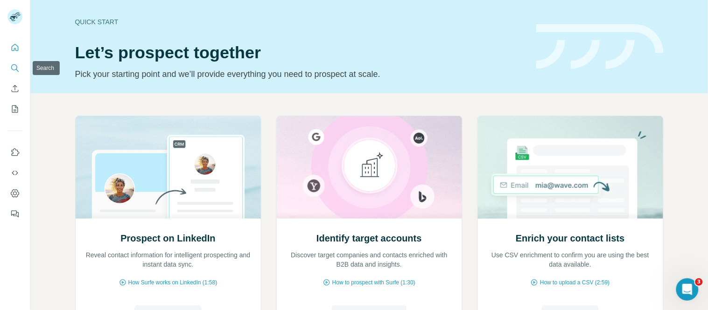
click at [14, 67] on icon "Search" at bounding box center [14, 67] width 9 height 9
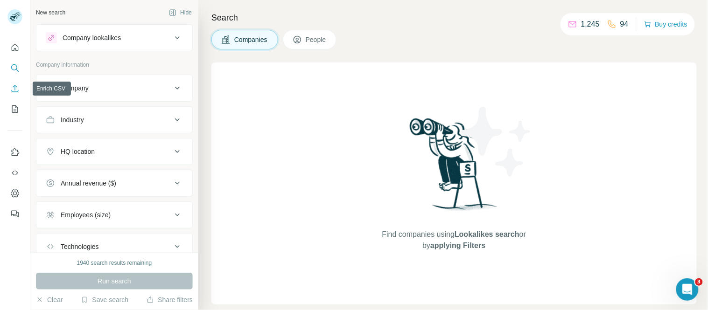
click at [11, 94] on button "Enrich CSV" at bounding box center [14, 88] width 15 height 17
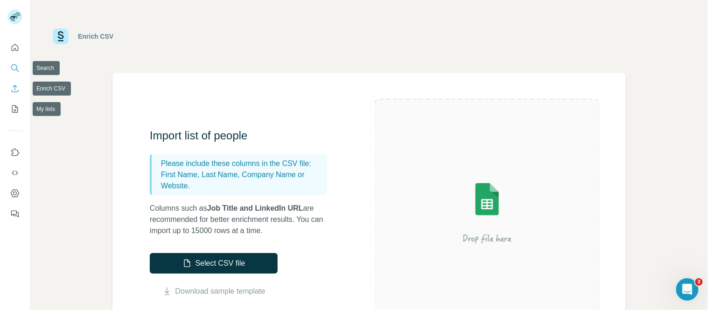
click at [14, 64] on icon "Search" at bounding box center [14, 67] width 6 height 6
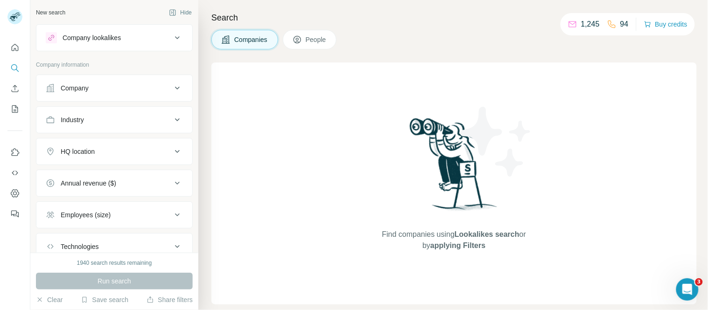
click at [318, 43] on span "People" at bounding box center [316, 39] width 21 height 9
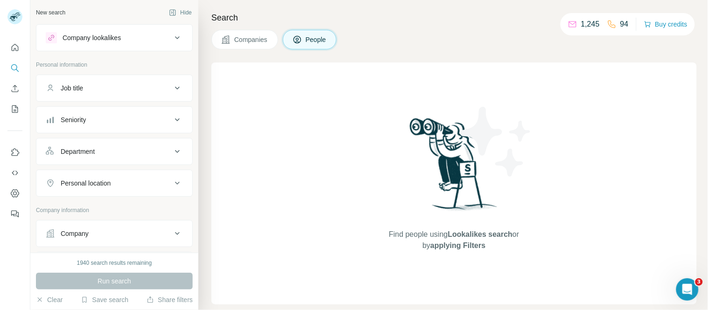
click at [99, 85] on div "Job title" at bounding box center [109, 88] width 126 height 9
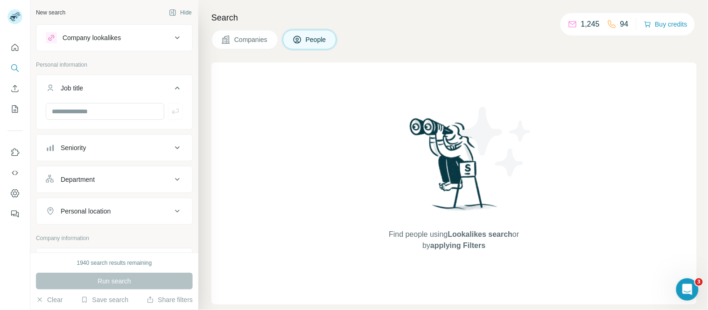
click at [89, 85] on div "Job title" at bounding box center [109, 88] width 126 height 9
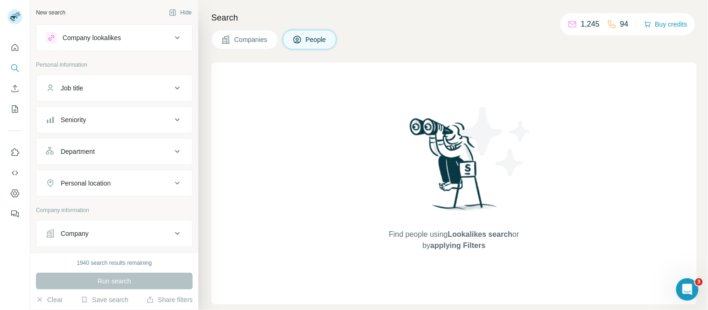
click at [234, 35] on button "Companies" at bounding box center [244, 40] width 67 height 20
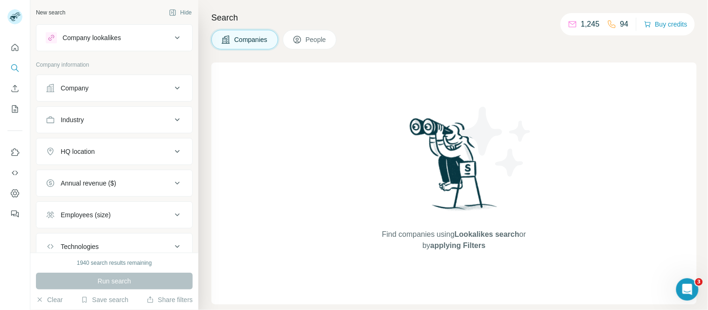
click at [139, 38] on div "Company lookalikes" at bounding box center [109, 37] width 126 height 11
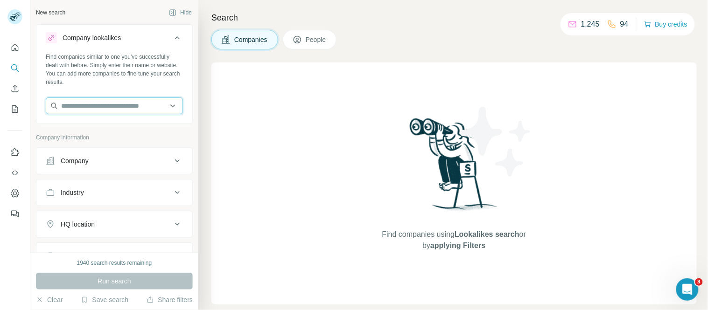
click at [106, 106] on input "text" at bounding box center [114, 106] width 137 height 17
click at [83, 31] on button "Company lookalikes" at bounding box center [114, 40] width 156 height 26
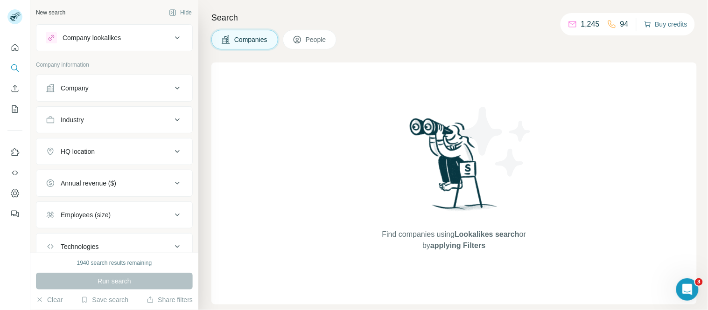
click at [655, 23] on button "Buy credits" at bounding box center [665, 24] width 43 height 13
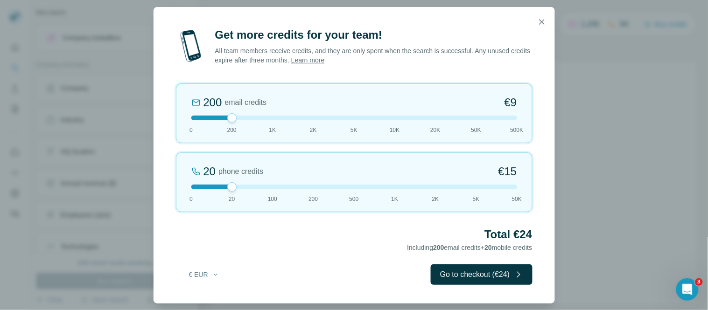
drag, startPoint x: 239, startPoint y: 116, endPoint x: 272, endPoint y: 117, distance: 32.7
click at [272, 117] on div at bounding box center [354, 118] width 326 height 5
drag, startPoint x: 273, startPoint y: 117, endPoint x: 231, endPoint y: 120, distance: 42.2
click at [231, 120] on div at bounding box center [231, 117] width 9 height 9
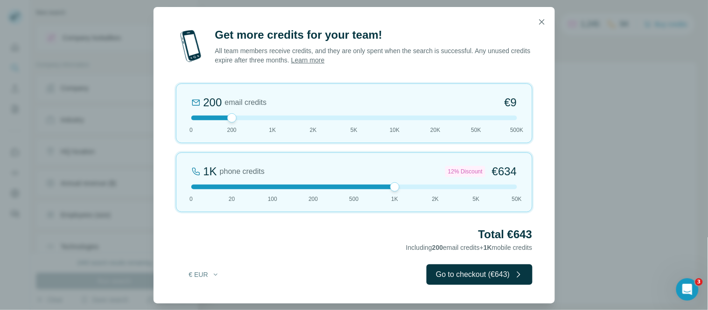
drag, startPoint x: 235, startPoint y: 188, endPoint x: 397, endPoint y: 184, distance: 162.1
click at [397, 184] on div at bounding box center [394, 187] width 9 height 9
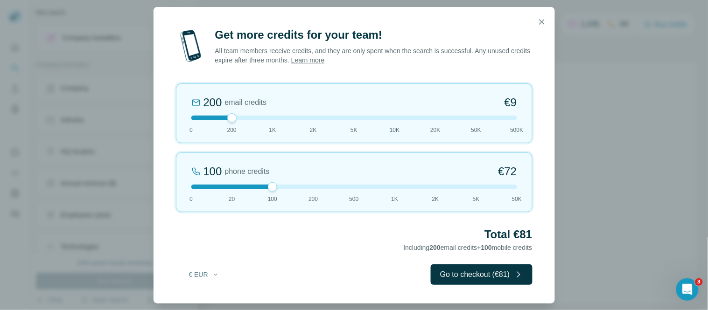
drag, startPoint x: 399, startPoint y: 188, endPoint x: 268, endPoint y: 194, distance: 131.3
click at [268, 194] on div "100 phone credits €72 0 20 100 200 500 1K 2K 5K 50K" at bounding box center [354, 183] width 357 height 60
click at [542, 20] on icon "button" at bounding box center [541, 21] width 9 height 9
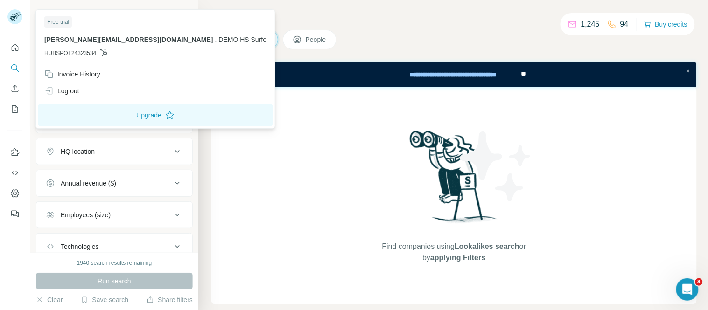
click at [11, 15] on img at bounding box center [14, 16] width 15 height 15
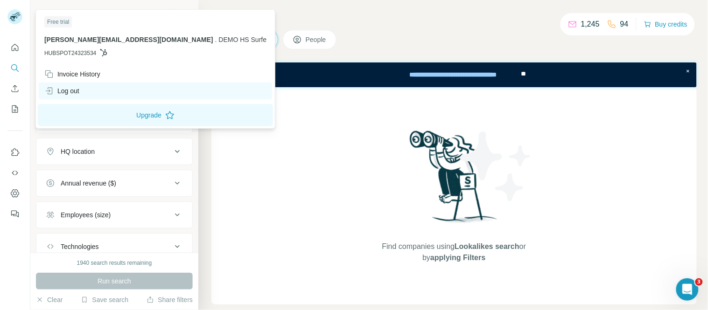
click at [85, 91] on div "Log out" at bounding box center [155, 91] width 233 height 17
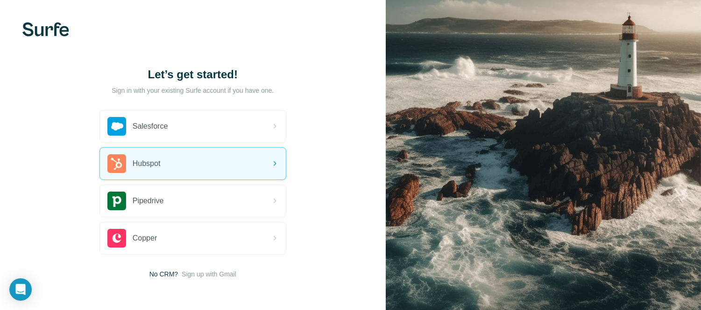
drag, startPoint x: 164, startPoint y: 164, endPoint x: 487, endPoint y: 129, distance: 325.5
click at [164, 164] on div "Hubspot" at bounding box center [193, 164] width 186 height 32
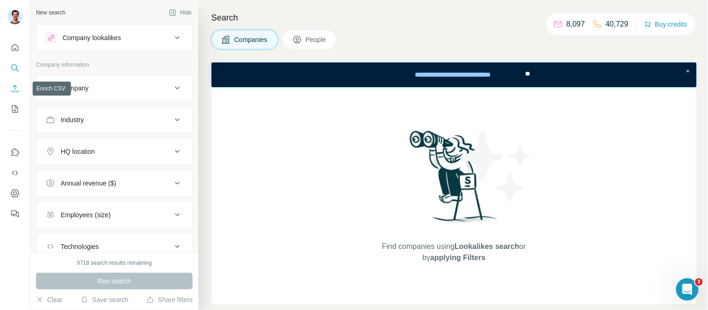
click at [16, 87] on icon "Enrich CSV" at bounding box center [14, 88] width 9 height 9
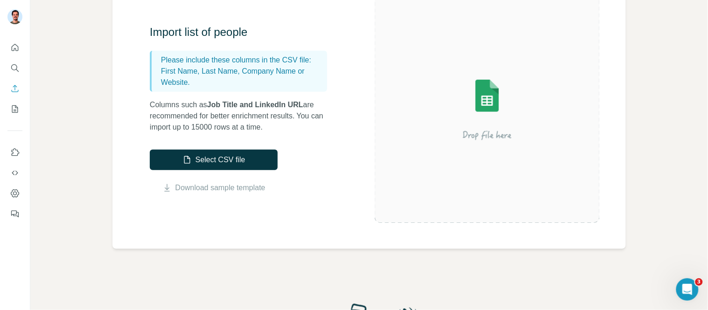
scroll to position [52, 0]
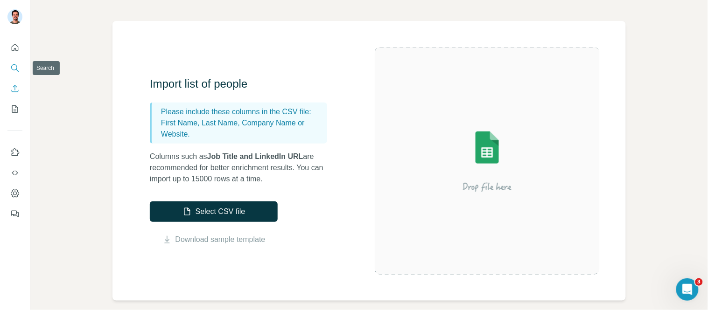
click at [16, 63] on icon "Search" at bounding box center [14, 67] width 9 height 9
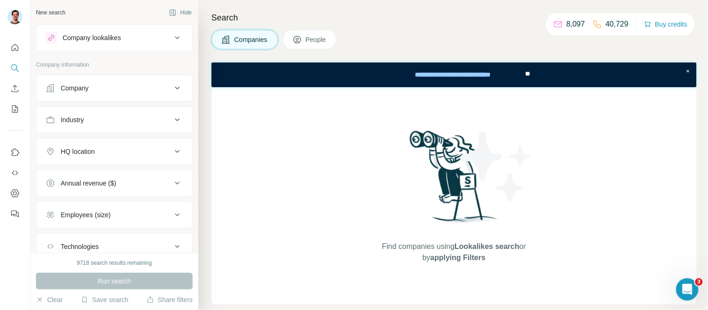
click at [143, 89] on div "Company" at bounding box center [109, 88] width 126 height 9
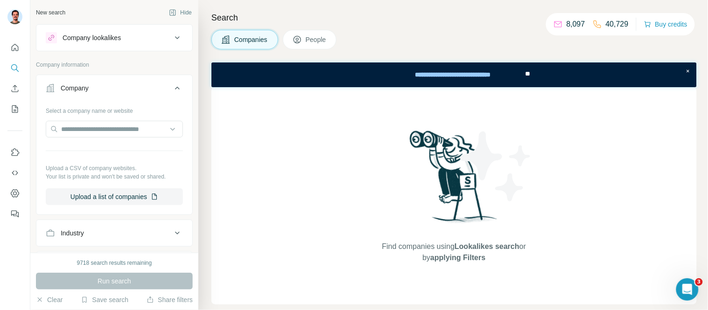
click at [143, 87] on div "Company" at bounding box center [109, 88] width 126 height 9
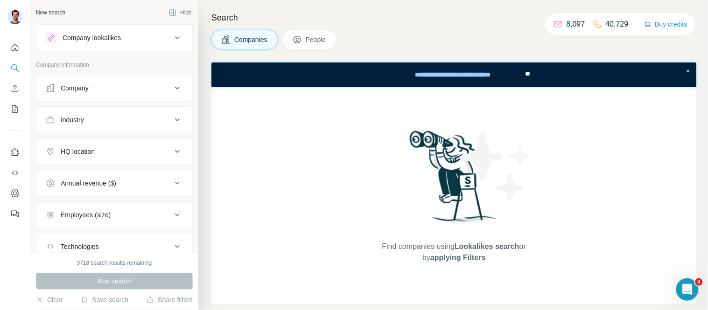
click at [258, 37] on span "Companies" at bounding box center [251, 39] width 34 height 9
drag, startPoint x: 317, startPoint y: 37, endPoint x: 335, endPoint y: 37, distance: 18.7
click at [317, 37] on span "People" at bounding box center [316, 39] width 21 height 9
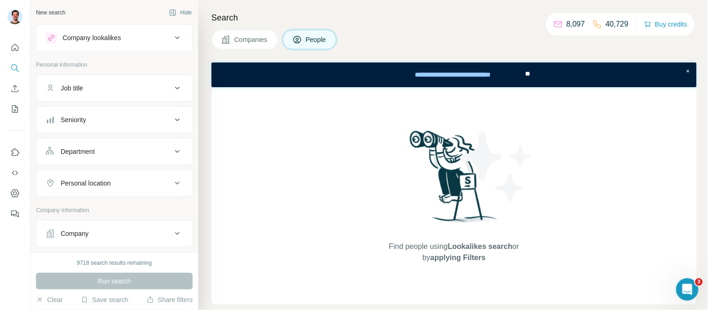
click at [265, 40] on span "Companies" at bounding box center [251, 39] width 34 height 9
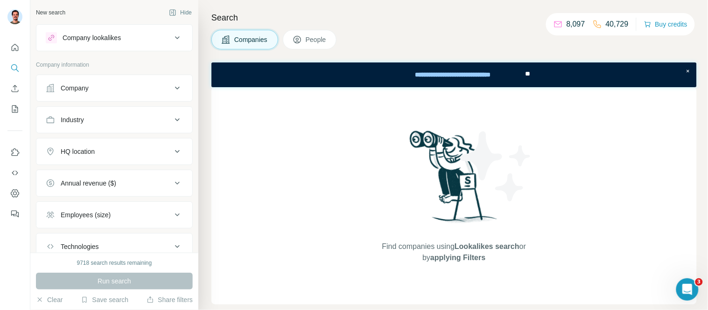
click at [63, 88] on div "Company" at bounding box center [75, 88] width 28 height 9
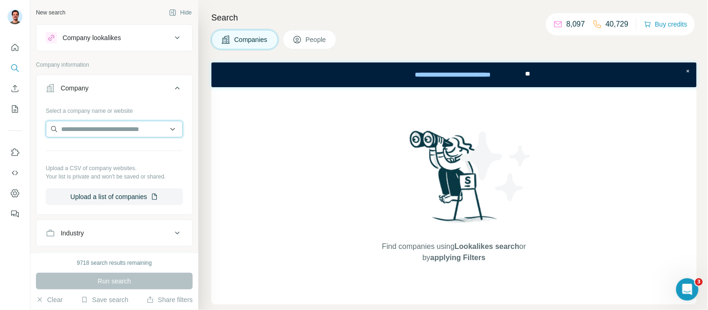
click at [80, 124] on input "text" at bounding box center [114, 129] width 137 height 17
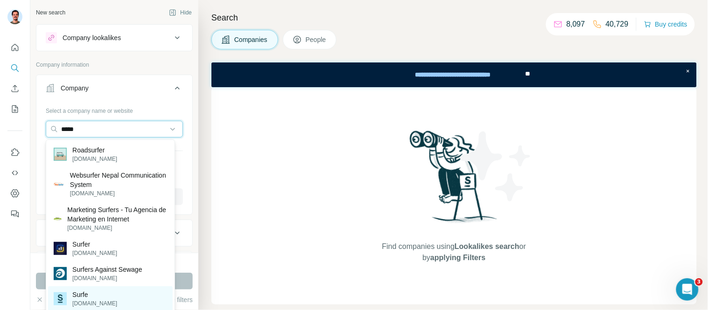
type input "*****"
click at [87, 296] on p "Surfe" at bounding box center [94, 294] width 45 height 9
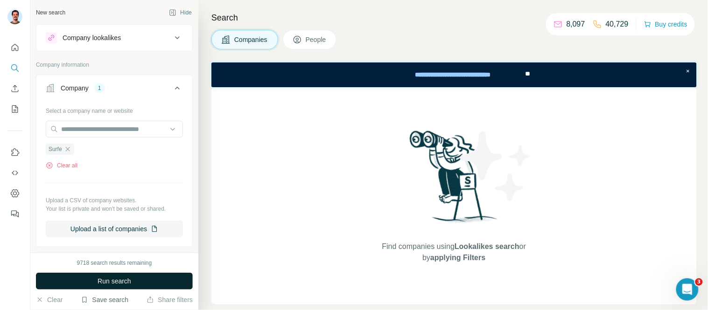
click at [110, 279] on span "Run search" at bounding box center [115, 281] width 34 height 9
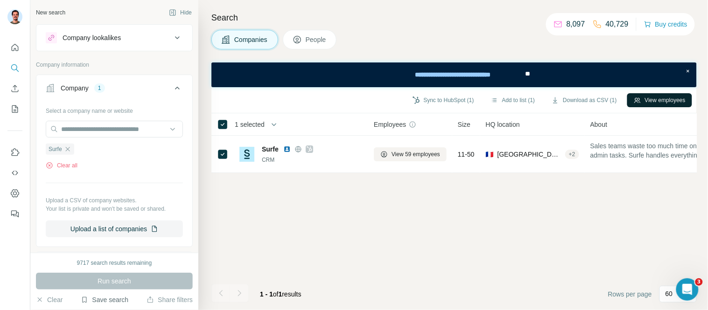
click at [648, 96] on button "View employees" at bounding box center [659, 100] width 65 height 14
